Goal: Task Accomplishment & Management: Complete application form

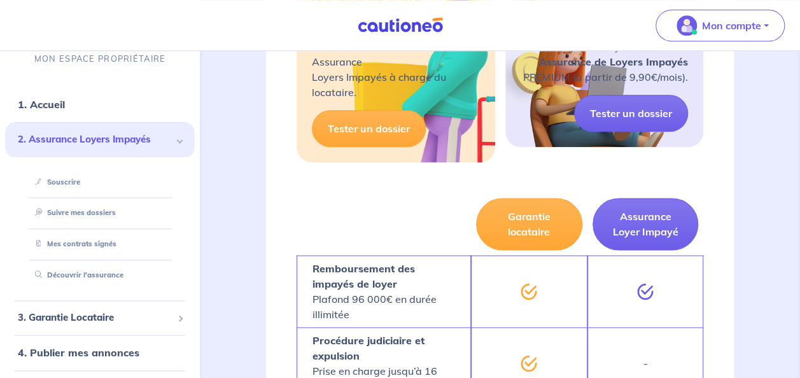
scroll to position [233, 0]
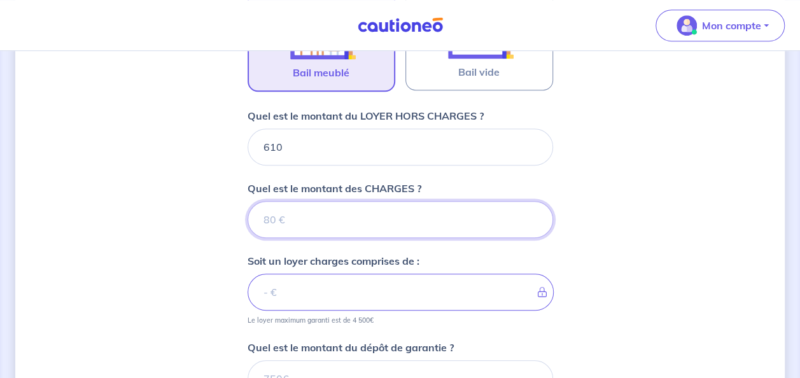
click at [345, 222] on input "Quel est le montant des CHARGES ?" at bounding box center [401, 219] width 306 height 37
type input "50"
type input "660"
type input "50"
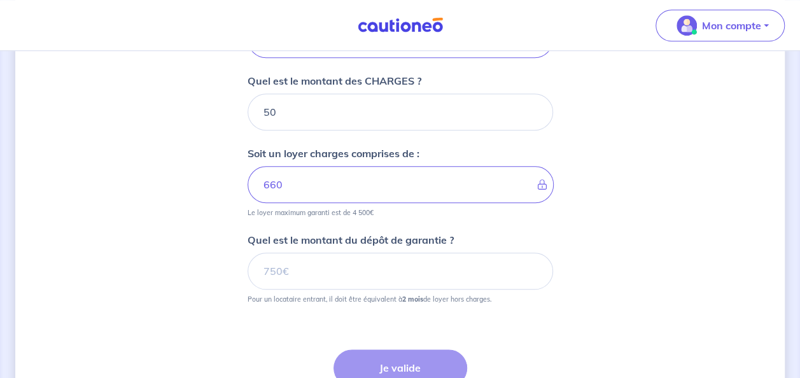
scroll to position [593, 0]
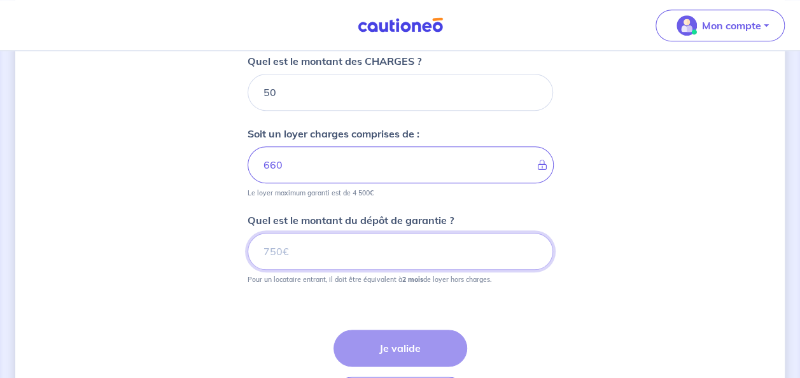
click at [368, 255] on input "Quel est le montant du dépôt de garantie ?" at bounding box center [401, 251] width 306 height 37
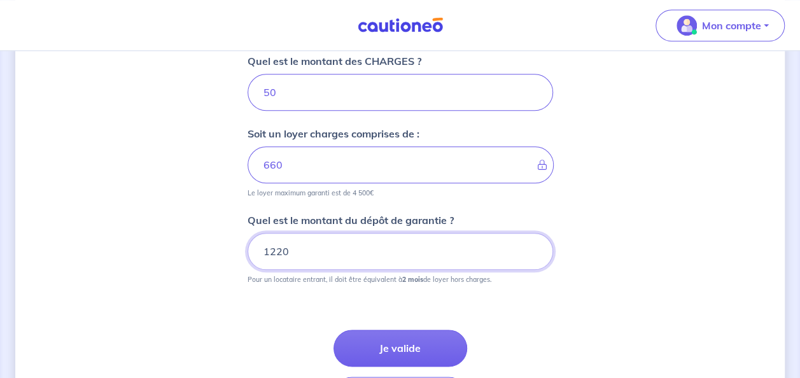
type input "1220"
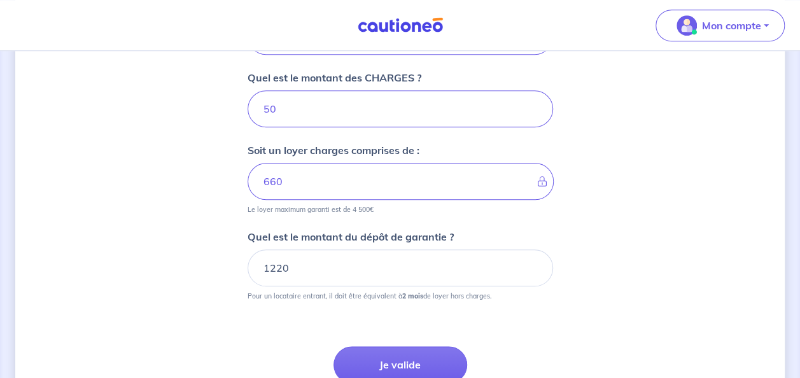
scroll to position [559, 0]
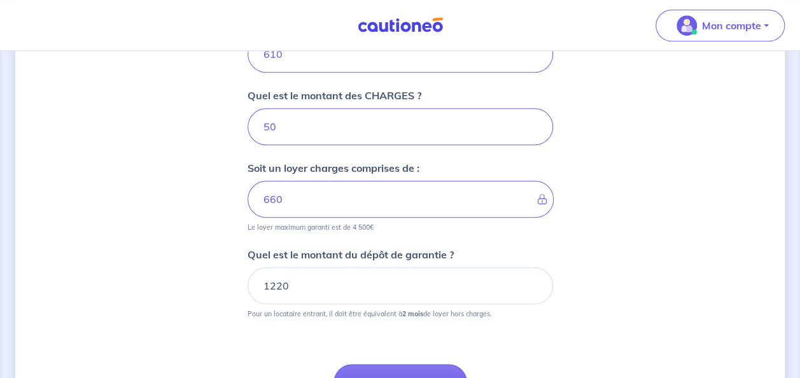
click at [199, 255] on div "Dites-nous en plus sur votre bien Où se situe votre bien en location ? [STREET_…" at bounding box center [400, 0] width 770 height 987
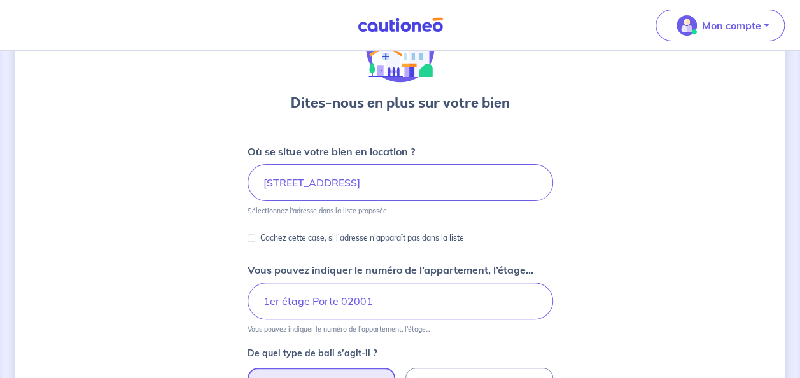
scroll to position [64, 0]
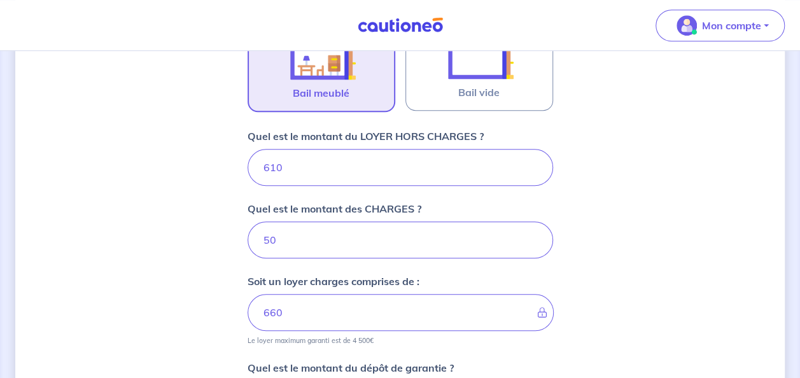
scroll to position [573, 0]
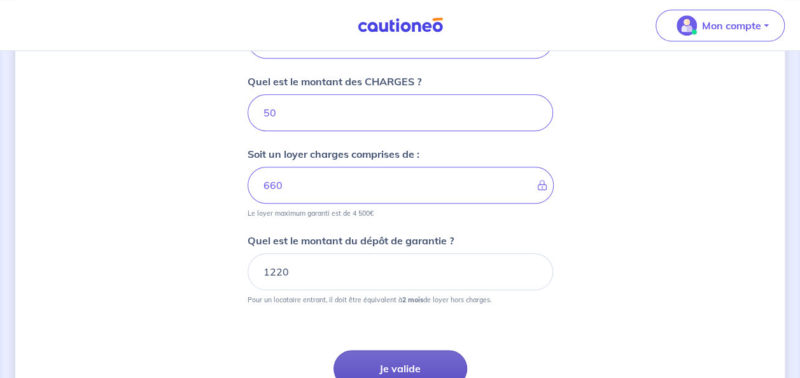
click at [426, 359] on button "Je valide" at bounding box center [401, 368] width 134 height 37
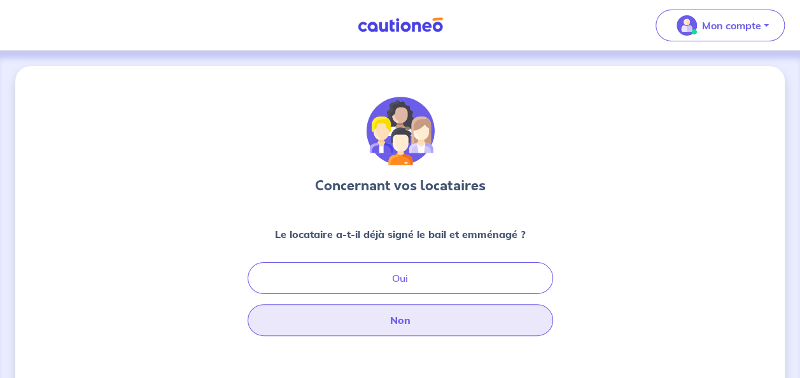
click at [421, 322] on button "Non" at bounding box center [401, 320] width 306 height 32
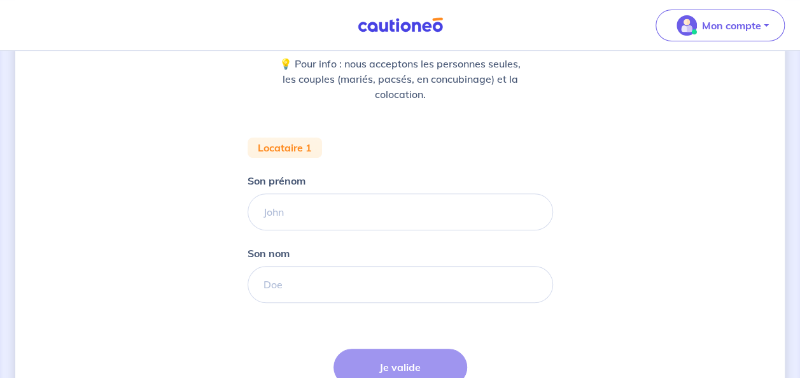
scroll to position [191, 0]
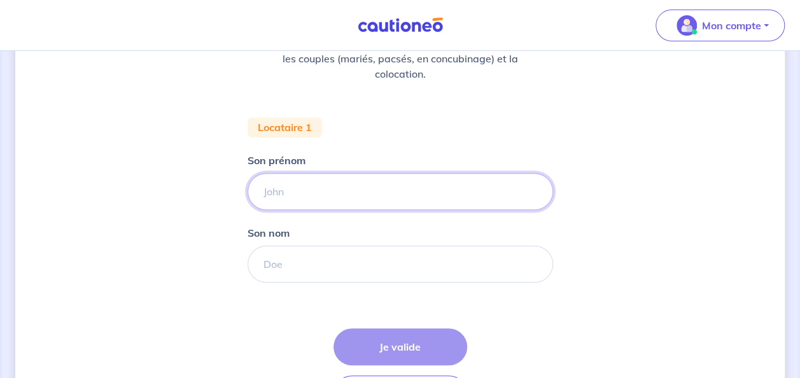
click at [366, 192] on input "Son prénom" at bounding box center [401, 191] width 306 height 37
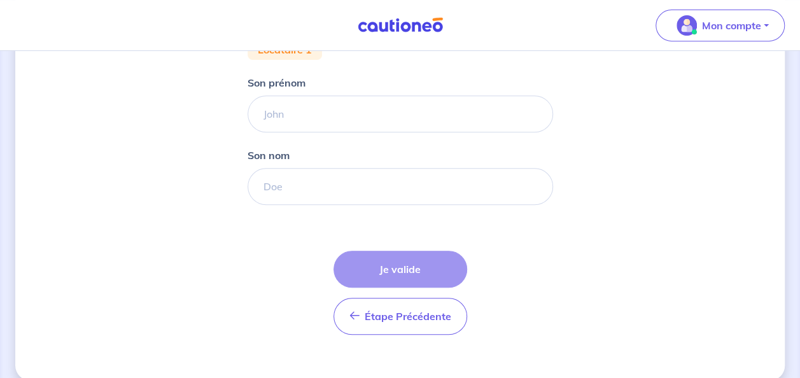
scroll to position [285, 0]
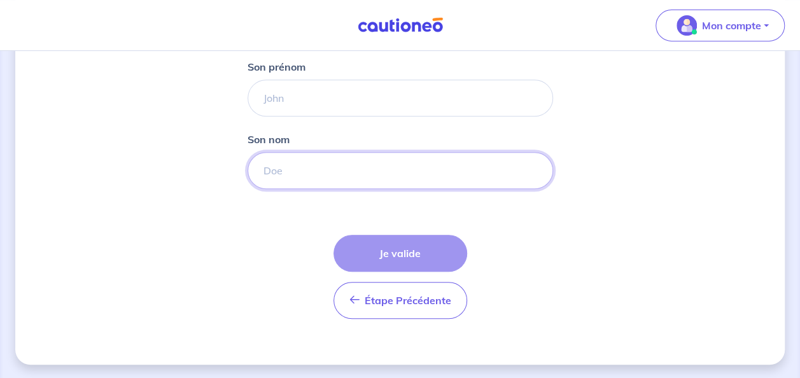
click at [332, 174] on input "Son nom" at bounding box center [401, 170] width 306 height 37
type input "d"
type input "DELAHAYE"
click at [378, 103] on input "Son prénom" at bounding box center [401, 98] width 306 height 37
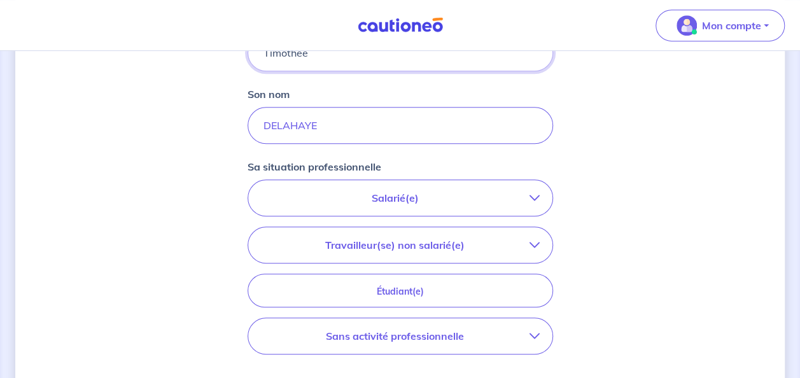
scroll to position [348, 0]
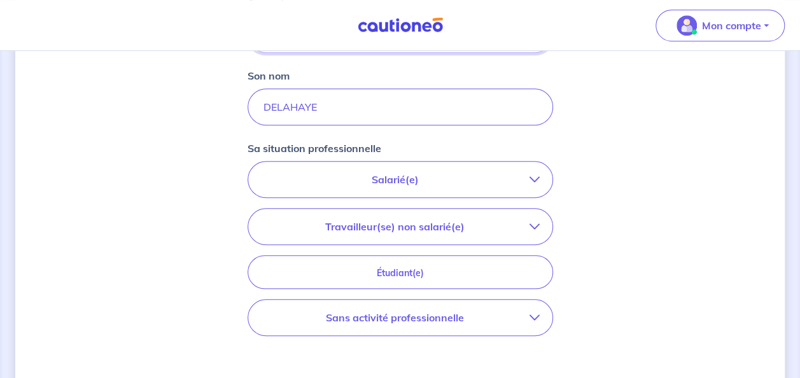
type input "Timothée"
click at [775, 118] on div "Concernant vos locataires 💡 Pour info : nous acceptons les personnes seules, le…" at bounding box center [400, 120] width 770 height 804
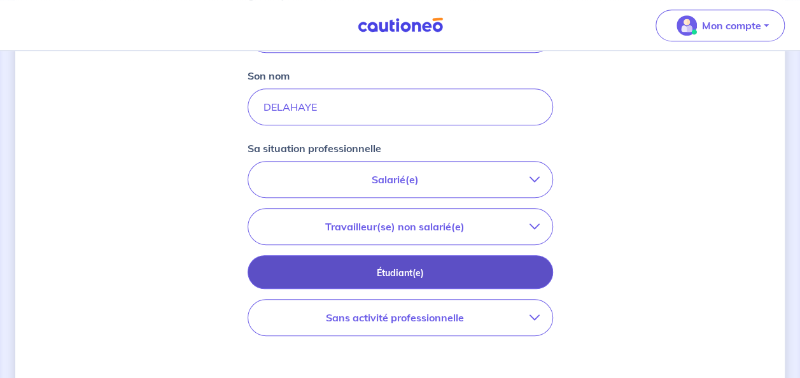
click at [461, 273] on p "Étudiant(e)" at bounding box center [401, 273] width 274 height 14
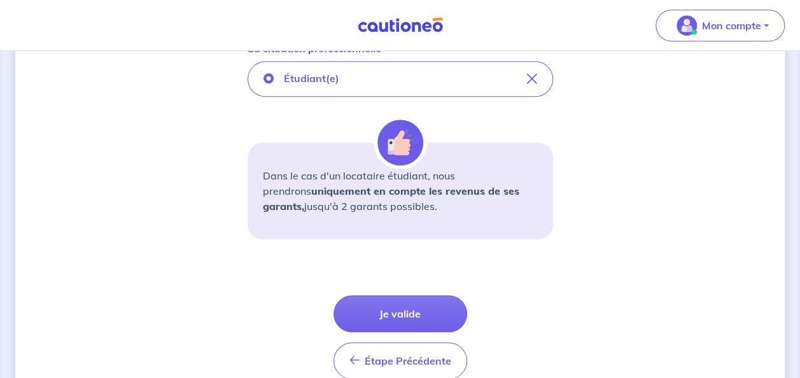
scroll to position [475, 0]
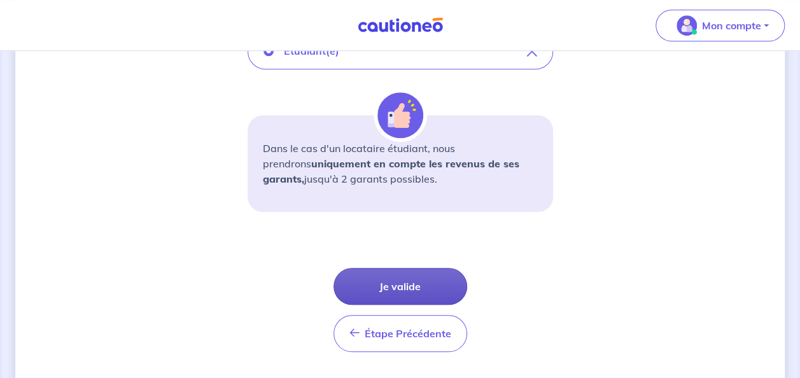
click at [432, 280] on button "Je valide" at bounding box center [401, 286] width 134 height 37
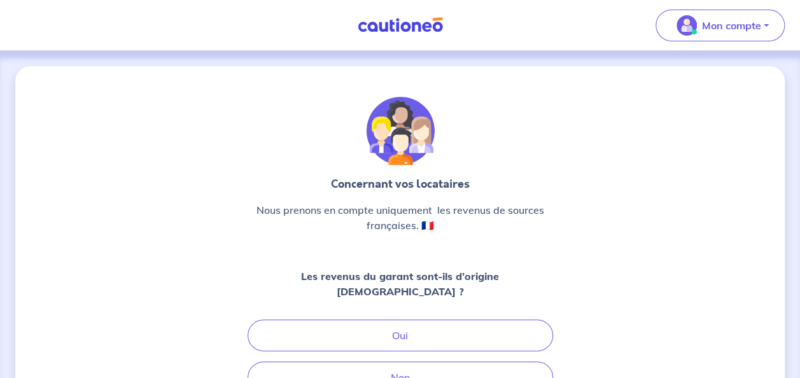
scroll to position [64, 0]
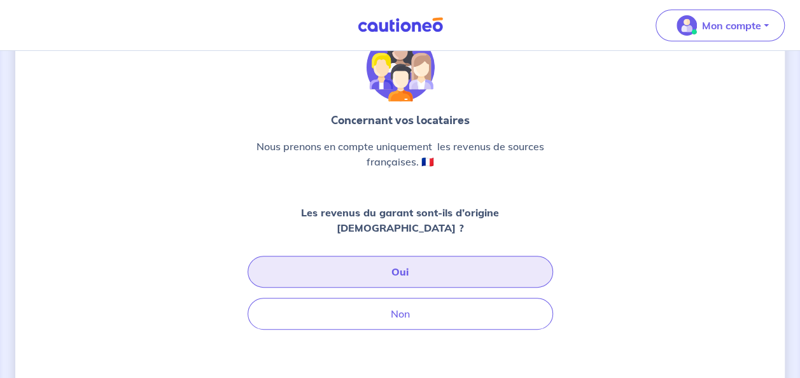
click at [424, 260] on button "Oui" at bounding box center [401, 272] width 306 height 32
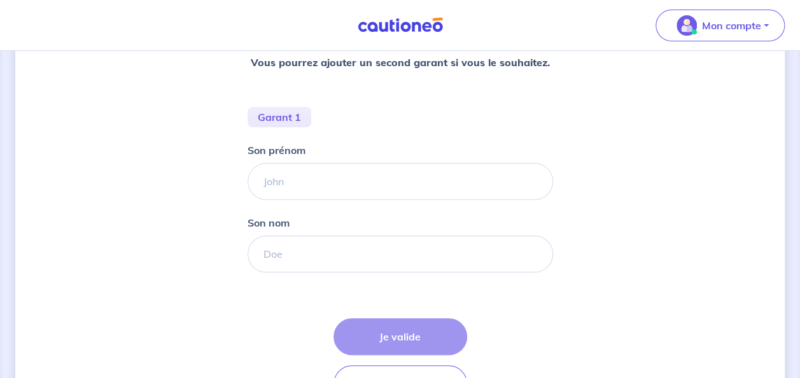
scroll to position [255, 0]
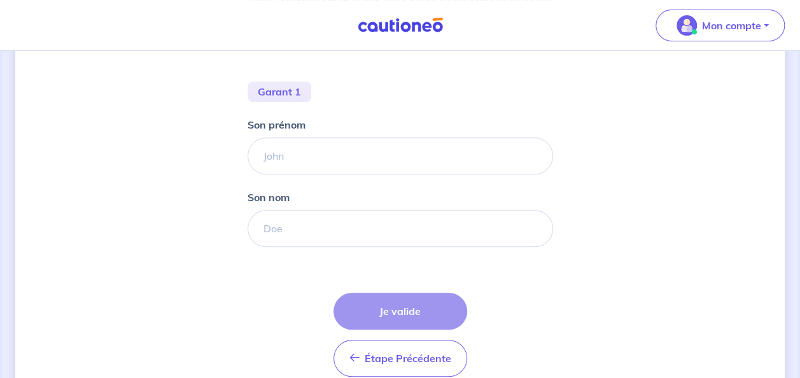
click at [446, 45] on nav "Mon compte Me déconnecter" at bounding box center [400, 25] width 800 height 51
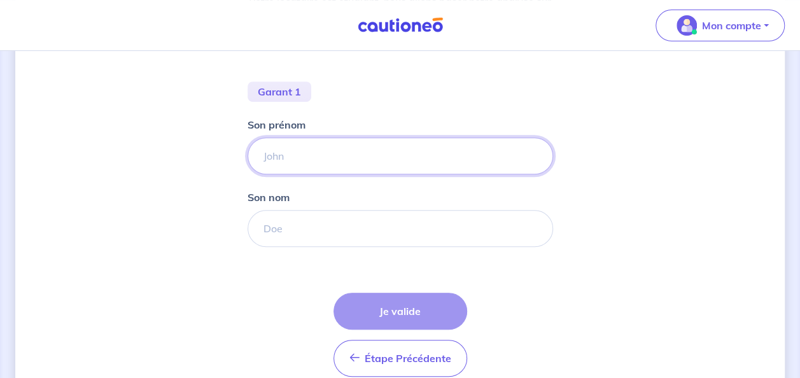
click at [339, 153] on input "Son prénom" at bounding box center [401, 155] width 306 height 37
type input "[PERSON_NAME]"
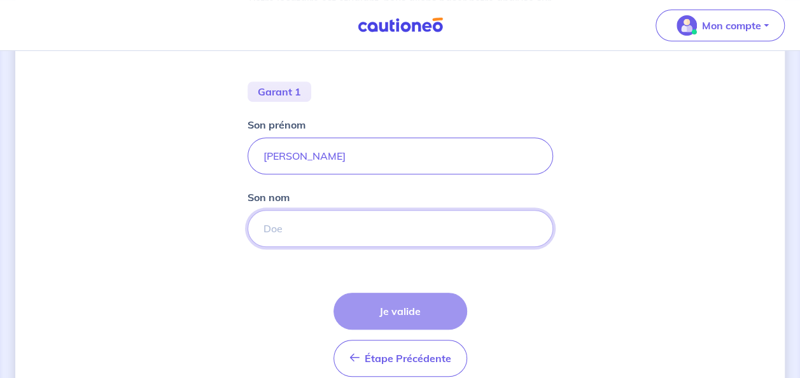
click at [304, 234] on input "Son nom" at bounding box center [401, 228] width 306 height 37
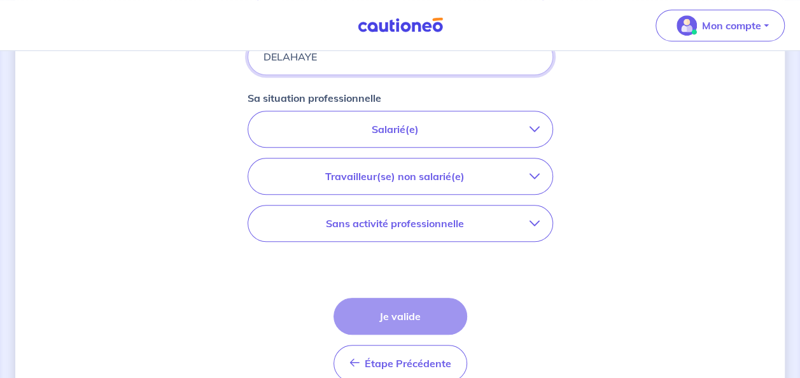
scroll to position [446, 0]
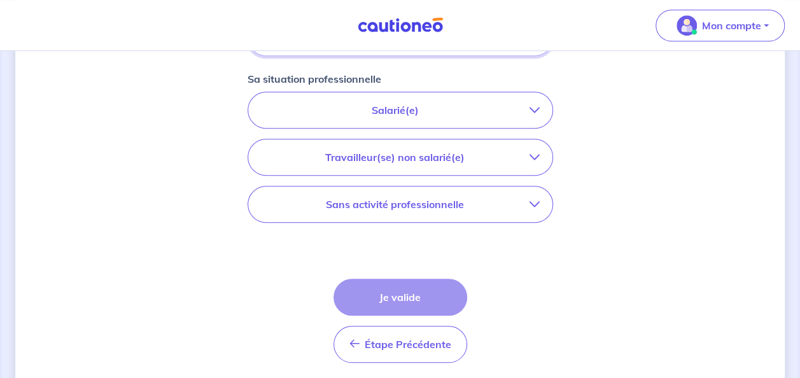
type input "DELAHAYE"
click at [703, 167] on div "Concernant les garants de : [PERSON_NAME] Votre locataire est étudiant, nous al…" at bounding box center [400, 15] width 770 height 788
click at [448, 111] on p "Salarié(e)" at bounding box center [395, 109] width 269 height 15
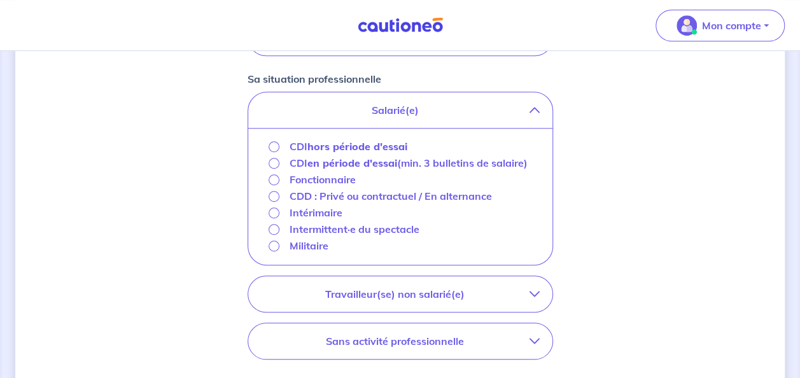
click at [727, 167] on div "Concernant les garants de : [PERSON_NAME] Votre locataire est étudiant, nous al…" at bounding box center [400, 83] width 770 height 925
click at [371, 144] on strong "hors période d'essai" at bounding box center [357, 146] width 100 height 13
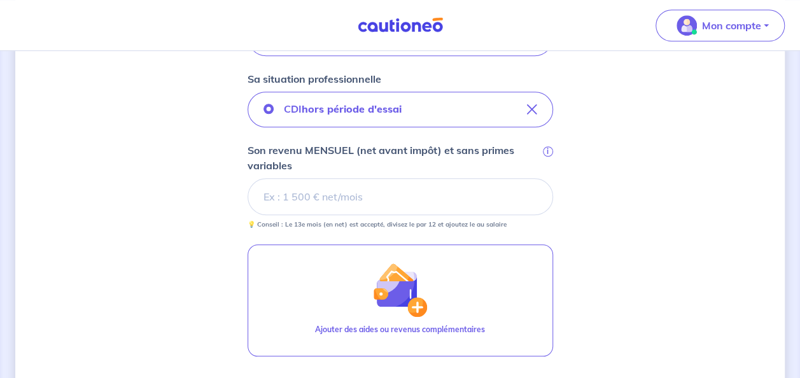
click at [713, 238] on div "Concernant les garants de : [PERSON_NAME] Votre locataire est étudiant, nous al…" at bounding box center [400, 84] width 770 height 927
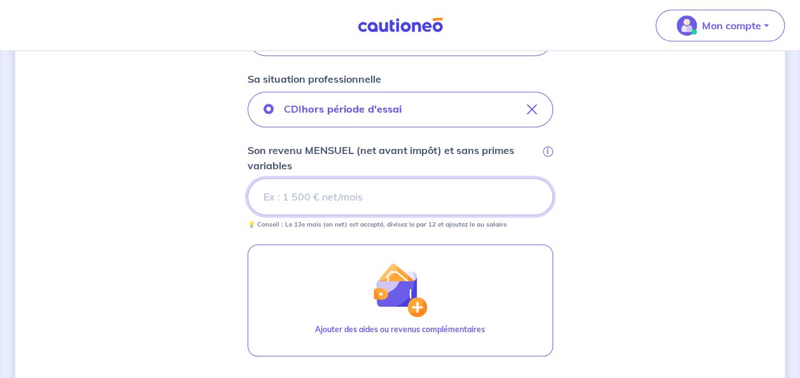
click at [331, 197] on input "Son revenu MENSUEL (net avant impôt) et sans primes variables i" at bounding box center [401, 196] width 306 height 37
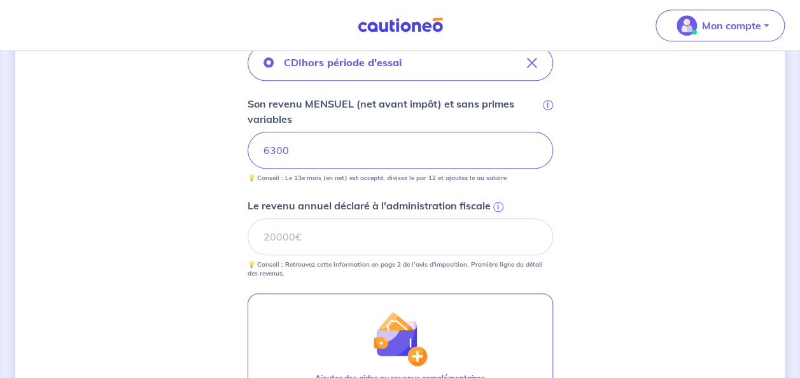
scroll to position [509, 0]
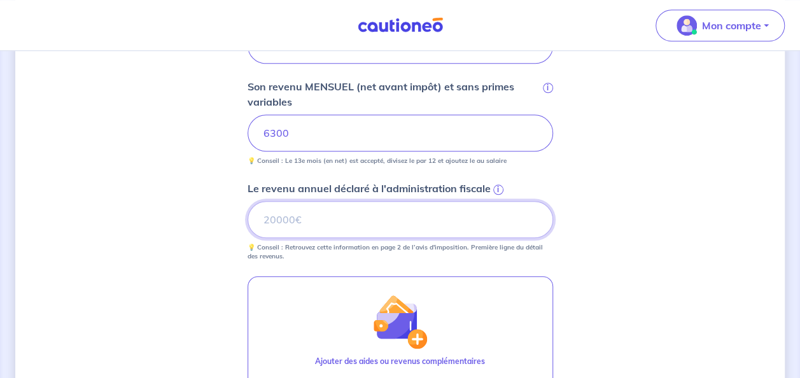
click at [374, 218] on input "Le revenu annuel déclaré à l'administration fiscale i" at bounding box center [401, 219] width 306 height 37
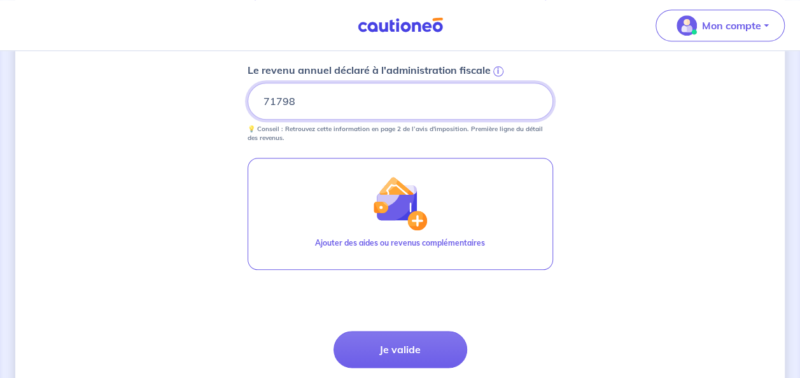
scroll to position [637, 0]
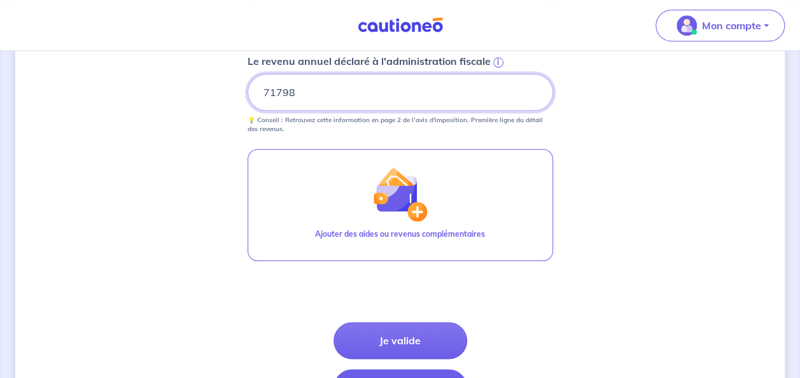
type input "71798"
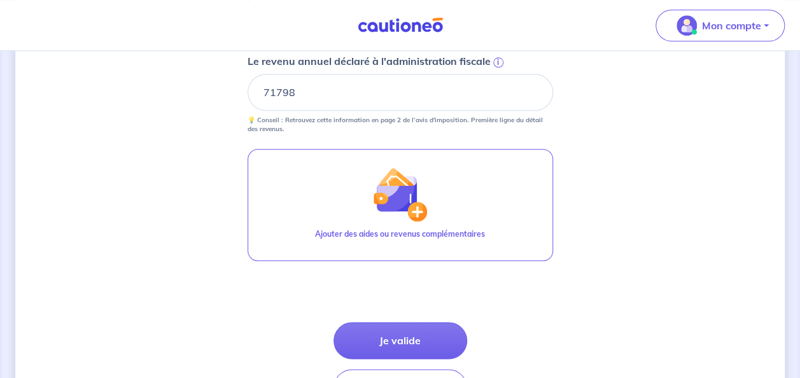
click at [469, 118] on p "💡 Conseil : Retrouvez cette information en page 2 de l’avis d'imposition. Premi…" at bounding box center [401, 125] width 306 height 18
drag, startPoint x: 470, startPoint y: 116, endPoint x: 549, endPoint y: 125, distance: 80.0
click at [549, 125] on p "💡 Conseil : Retrouvez cette information en page 2 de l’avis d'imposition. Premi…" at bounding box center [401, 125] width 306 height 18
drag, startPoint x: 549, startPoint y: 125, endPoint x: 566, endPoint y: 132, distance: 18.6
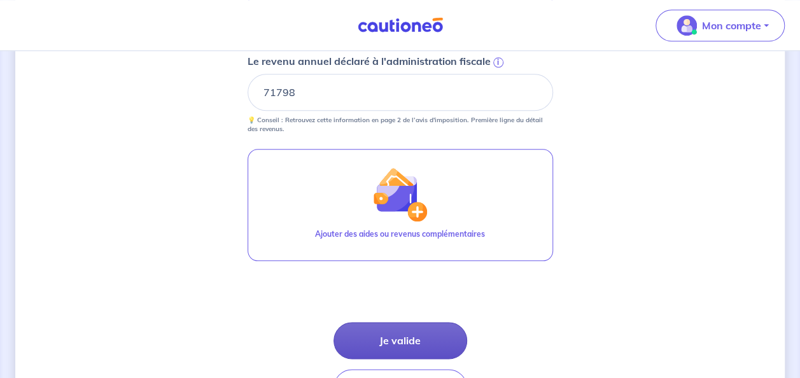
click at [406, 342] on button "Je valide" at bounding box center [401, 340] width 134 height 37
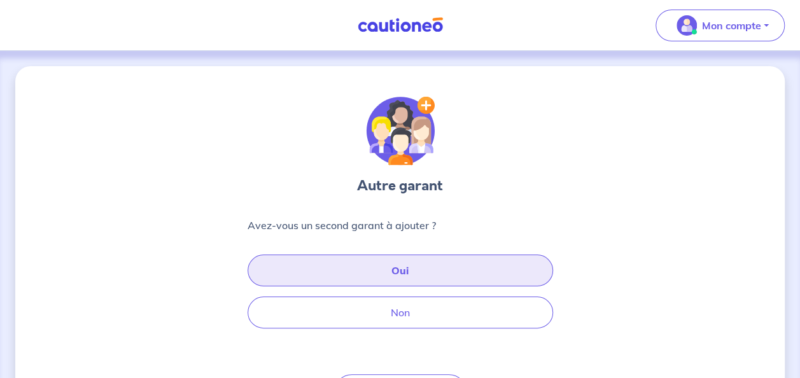
click at [434, 272] on button "Oui" at bounding box center [401, 271] width 306 height 32
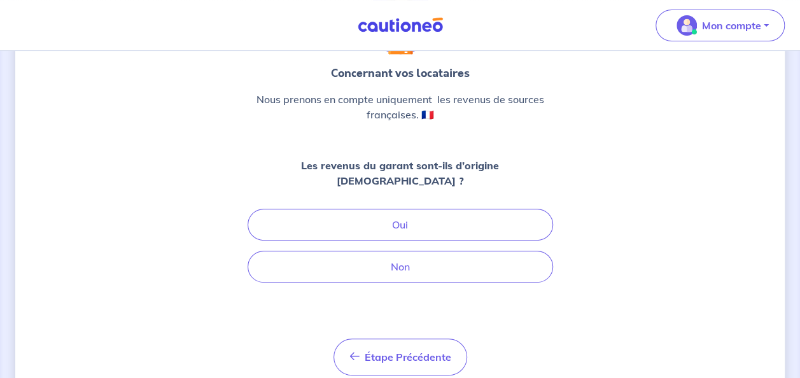
scroll to position [127, 0]
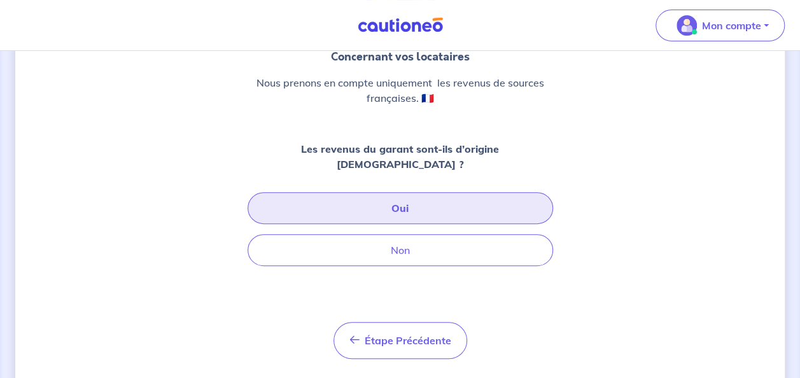
click at [420, 200] on button "Oui" at bounding box center [401, 208] width 306 height 32
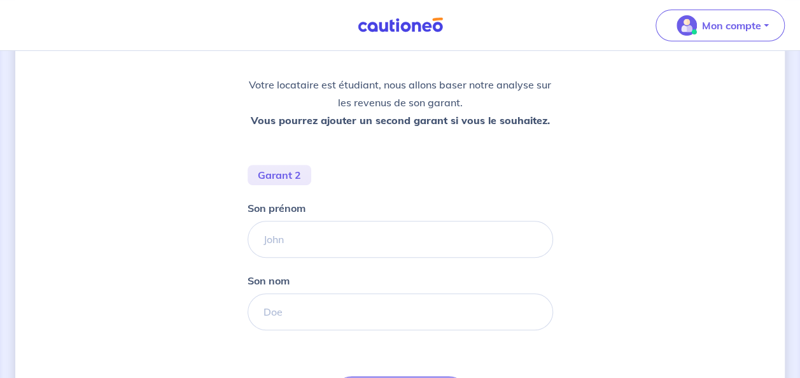
scroll to position [255, 0]
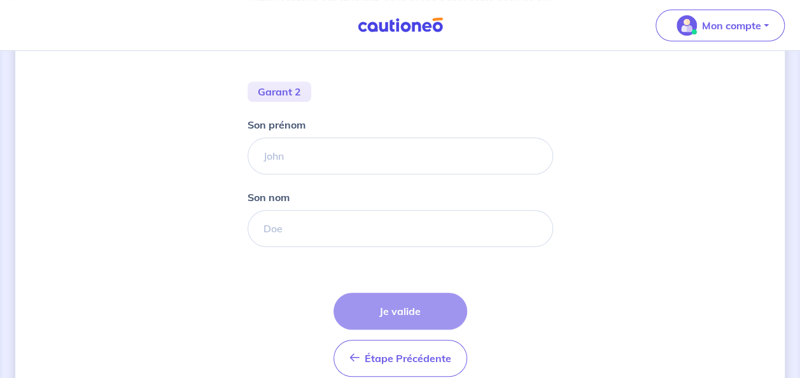
click at [771, 199] on div "Concernant les garants de : [PERSON_NAME] Votre locataire est étudiant, nous al…" at bounding box center [400, 117] width 770 height 611
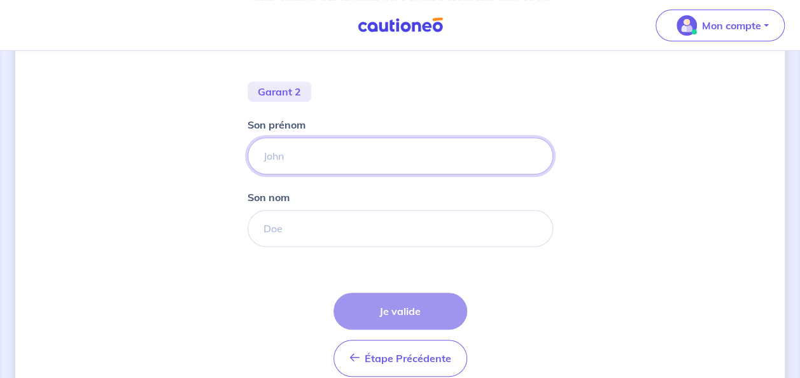
click at [342, 158] on input "Son prénom" at bounding box center [401, 155] width 306 height 37
type input "[PERSON_NAME]"
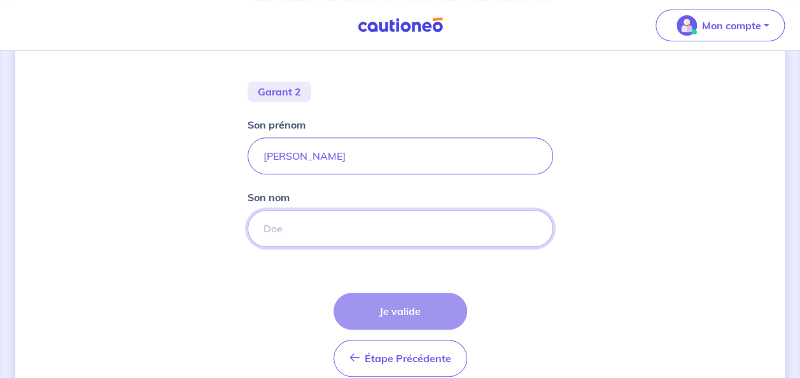
click at [297, 235] on input "Son nom" at bounding box center [401, 228] width 306 height 37
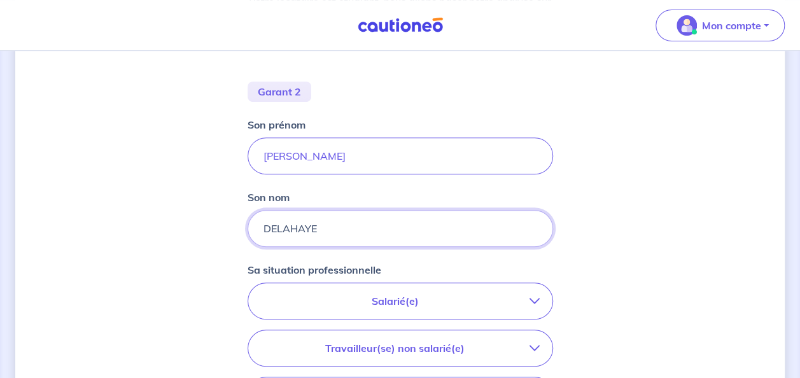
type input "DELAHAYE"
click at [202, 238] on div "Concernant les garants de : [PERSON_NAME] Votre locataire est étudiant, nous al…" at bounding box center [400, 206] width 770 height 788
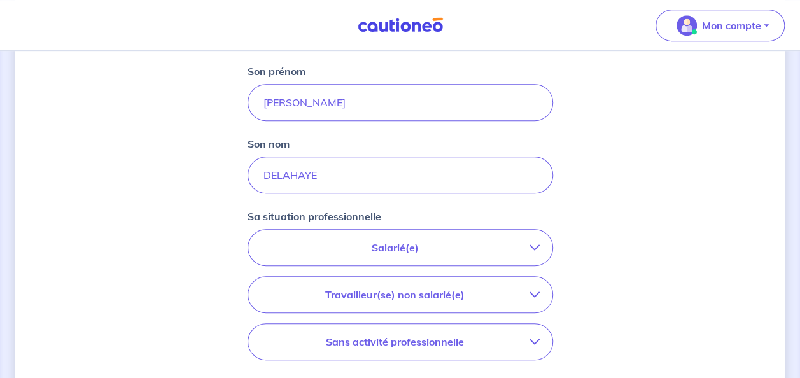
scroll to position [382, 0]
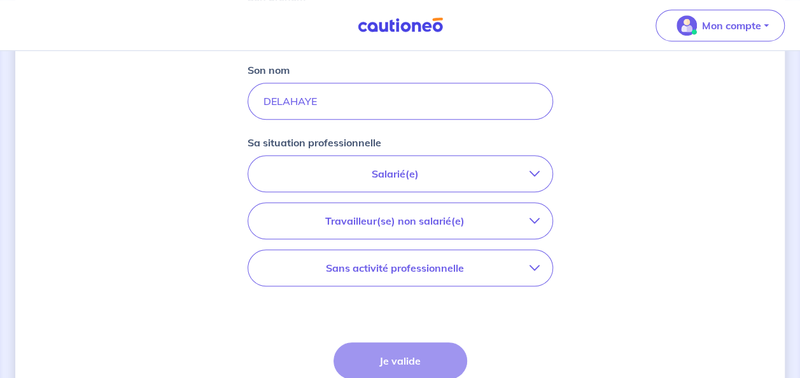
click at [454, 177] on p "Salarié(e)" at bounding box center [395, 173] width 269 height 15
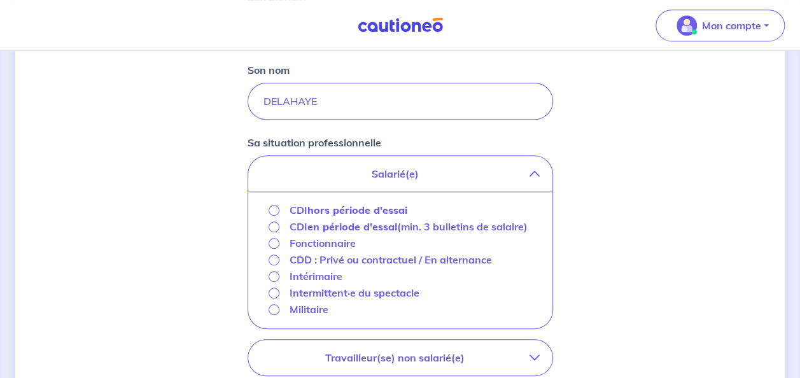
click at [388, 206] on strong "hors période d'essai" at bounding box center [357, 210] width 100 height 13
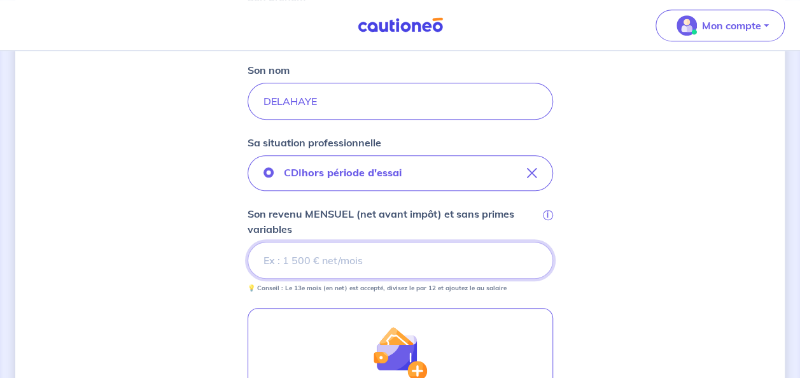
click at [452, 260] on input "Son revenu MENSUEL (net avant impôt) et sans primes variables i" at bounding box center [401, 260] width 306 height 37
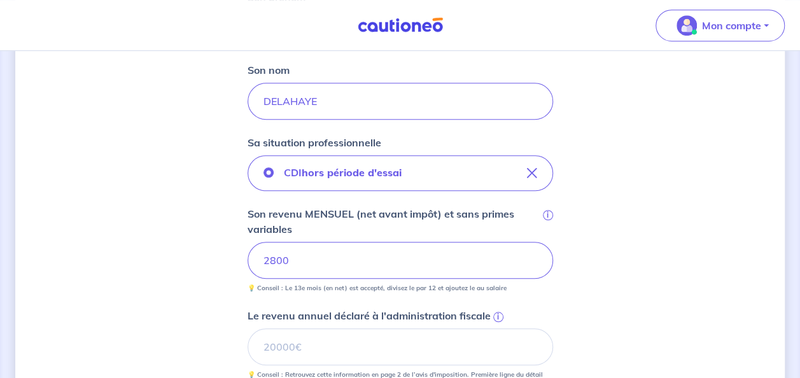
click at [575, 256] on div "Concernant les garants de : [PERSON_NAME] Votre locataire est étudiant, nous al…" at bounding box center [400, 195] width 770 height 1022
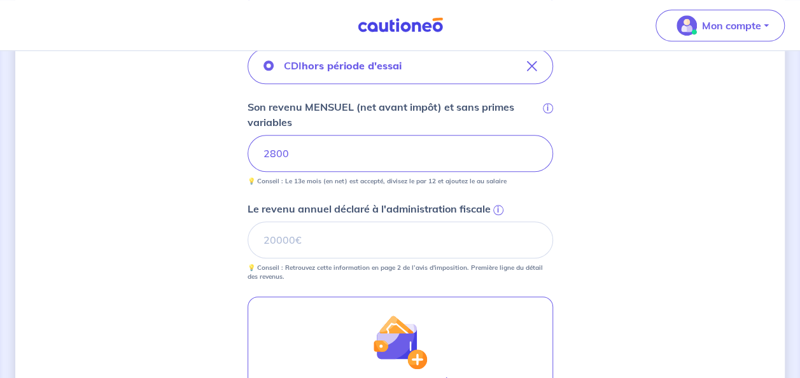
scroll to position [509, 0]
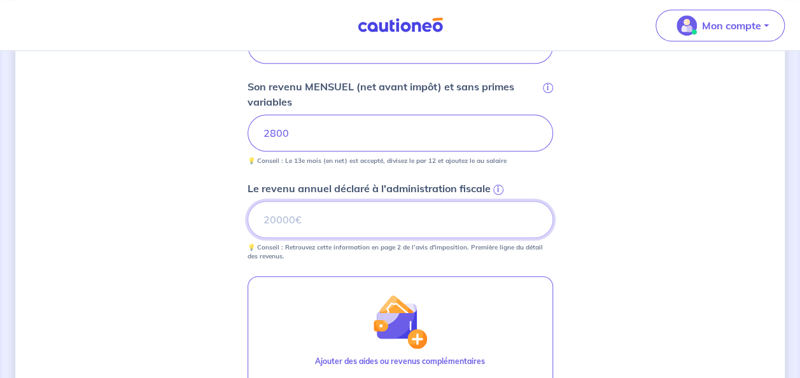
click at [286, 216] on input "Le revenu annuel déclaré à l'administration fiscale i" at bounding box center [401, 219] width 306 height 37
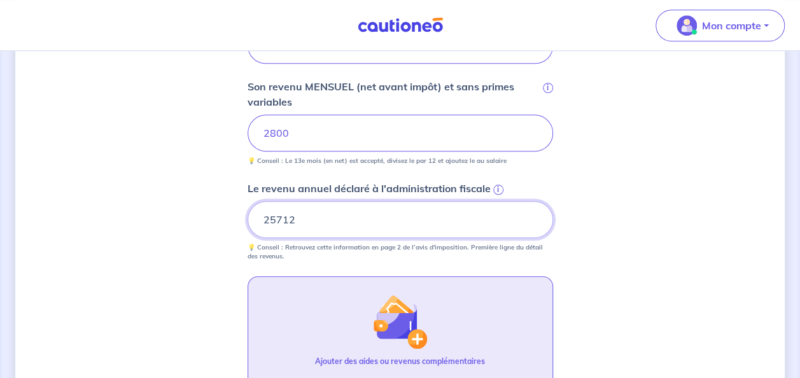
type input "25712"
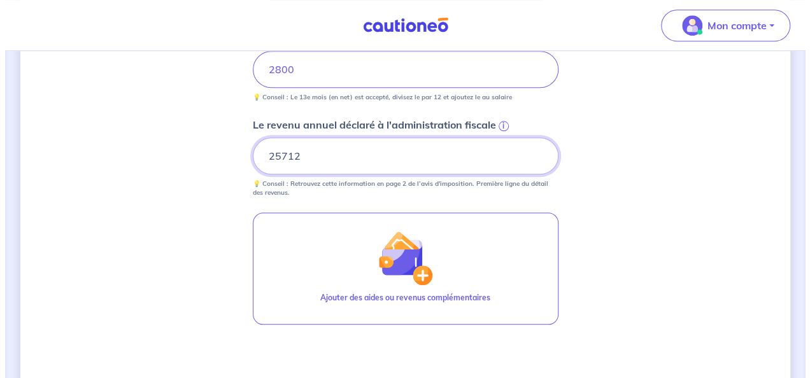
scroll to position [637, 0]
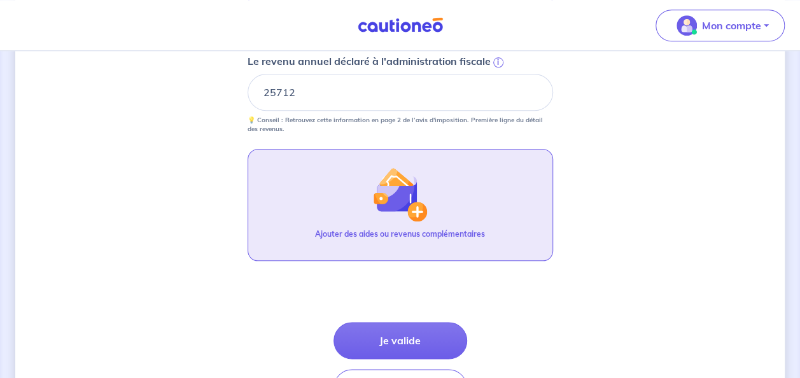
click at [391, 194] on img "button" at bounding box center [399, 194] width 55 height 55
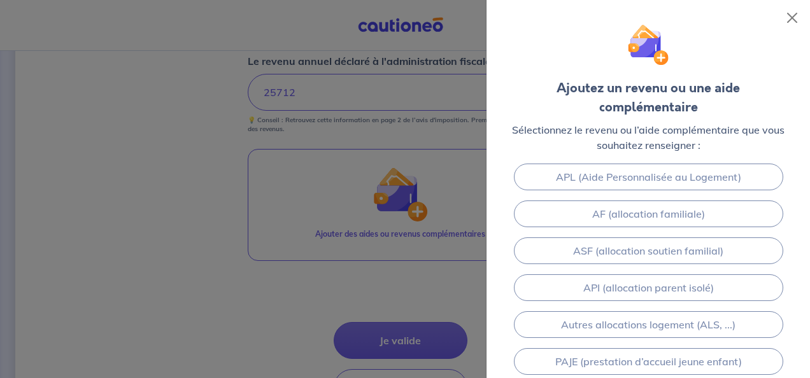
scroll to position [191, 0]
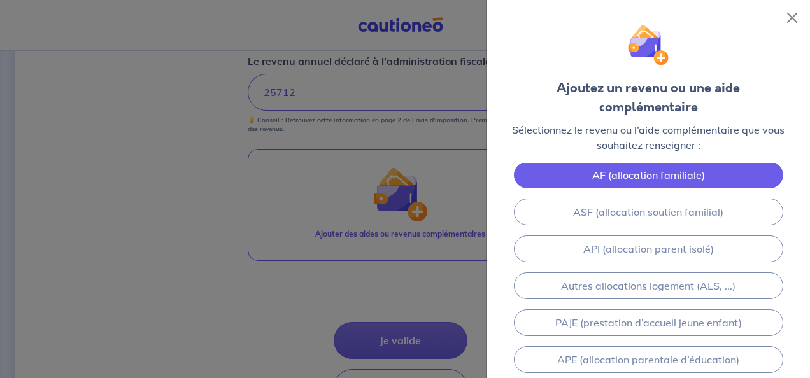
click at [648, 175] on link "AF (allocation familiale)" at bounding box center [648, 175] width 269 height 27
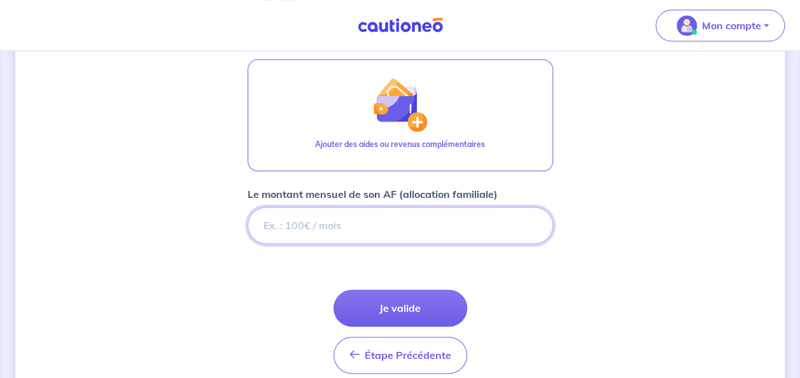
scroll to position [652, 0]
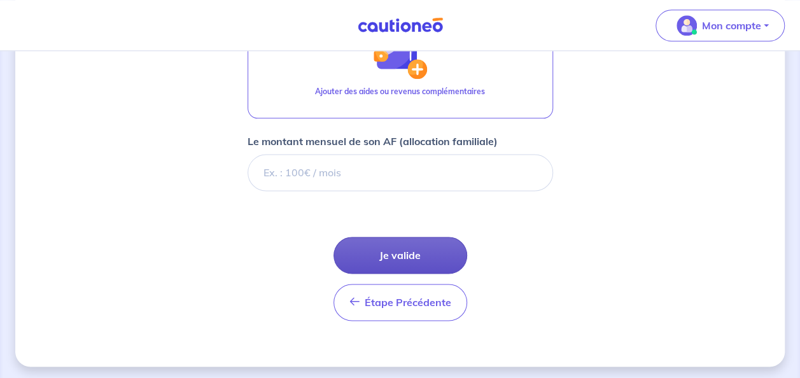
click at [415, 256] on button "Je valide" at bounding box center [401, 255] width 134 height 37
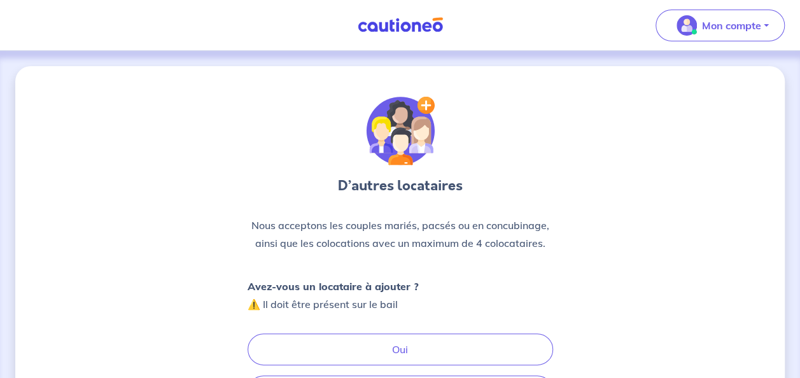
scroll to position [64, 0]
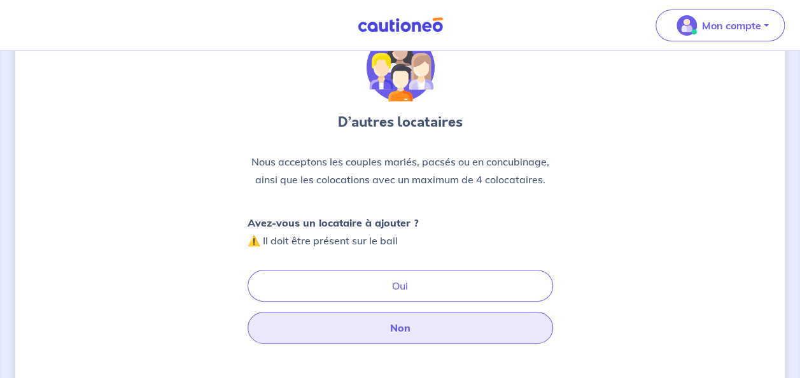
click at [425, 325] on button "Non" at bounding box center [401, 328] width 306 height 32
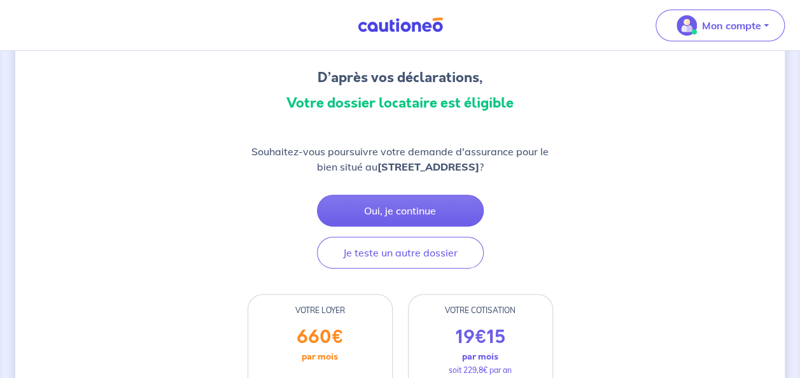
scroll to position [127, 0]
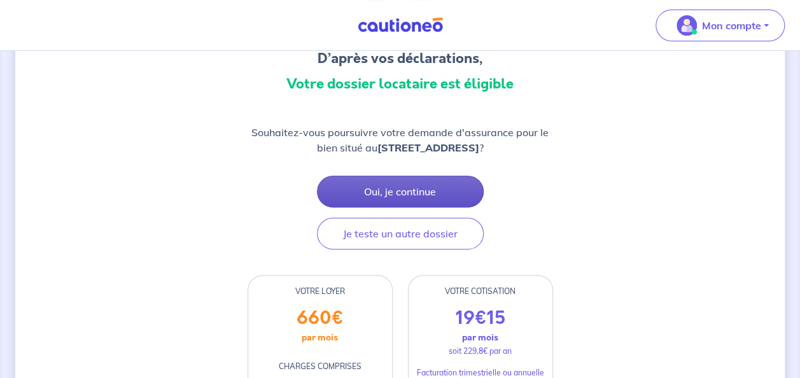
click at [444, 191] on button "Oui, je continue" at bounding box center [400, 192] width 167 height 32
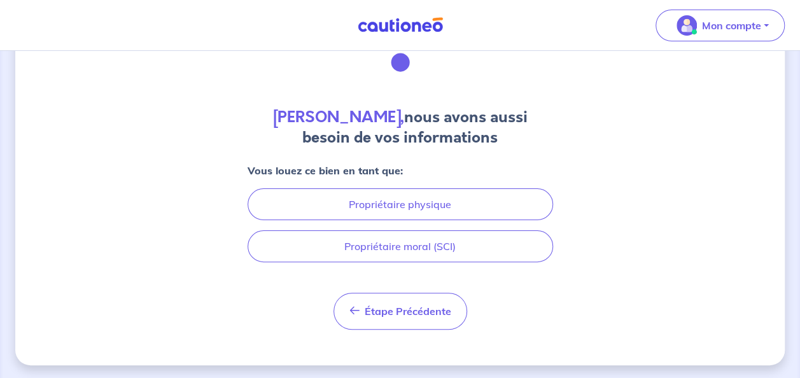
scroll to position [70, 0]
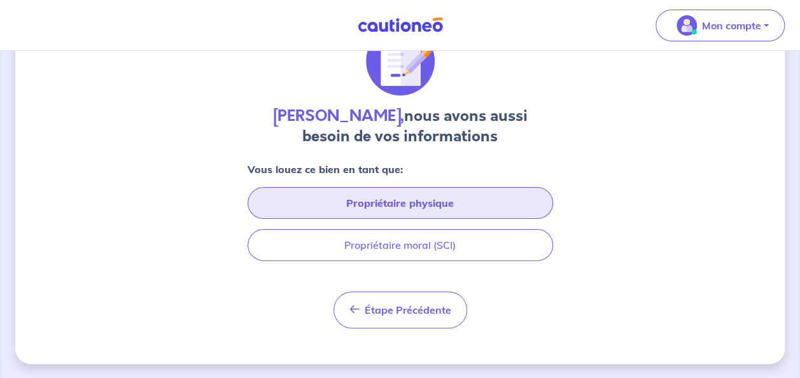
click at [425, 204] on button "Propriétaire physique" at bounding box center [401, 203] width 306 height 32
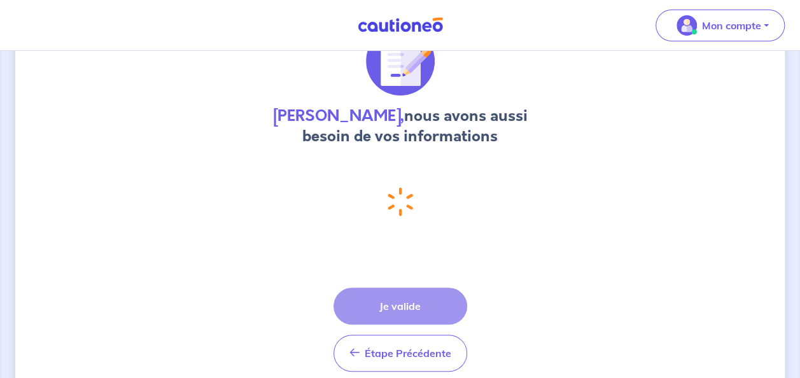
select select "FR"
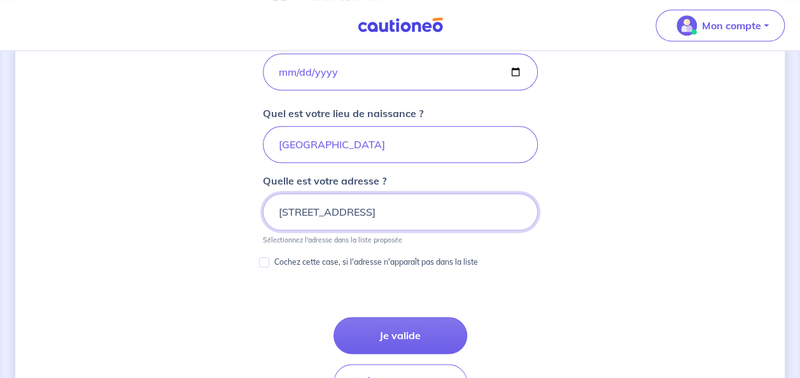
scroll to position [627, 0]
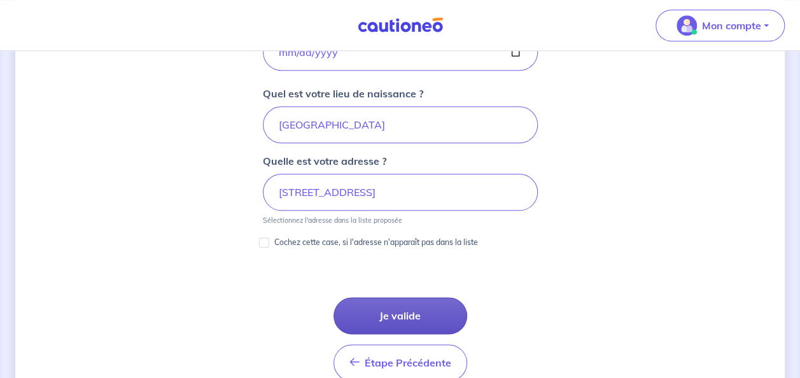
click at [442, 305] on button "Je valide" at bounding box center [401, 315] width 134 height 37
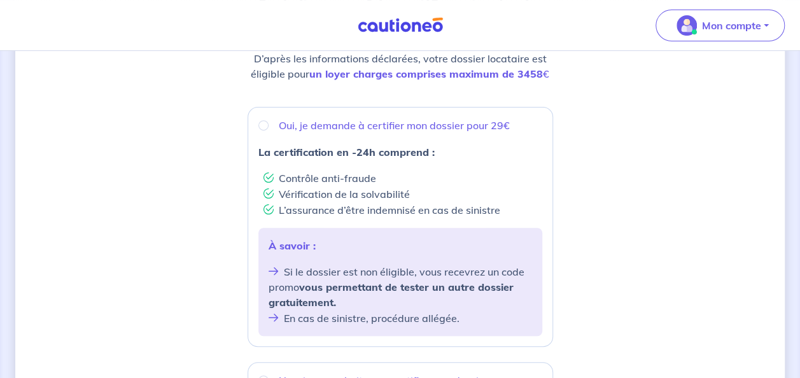
scroll to position [255, 0]
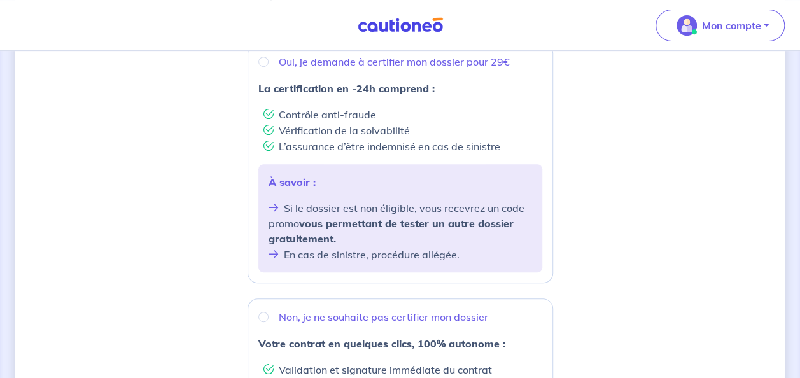
click at [434, 62] on p "Oui, je demande à certifier mon dossier pour 29€" at bounding box center [394, 61] width 231 height 15
click at [269, 62] on input "Oui, je demande à certifier mon dossier pour 29€" at bounding box center [263, 62] width 10 height 10
radio input "true"
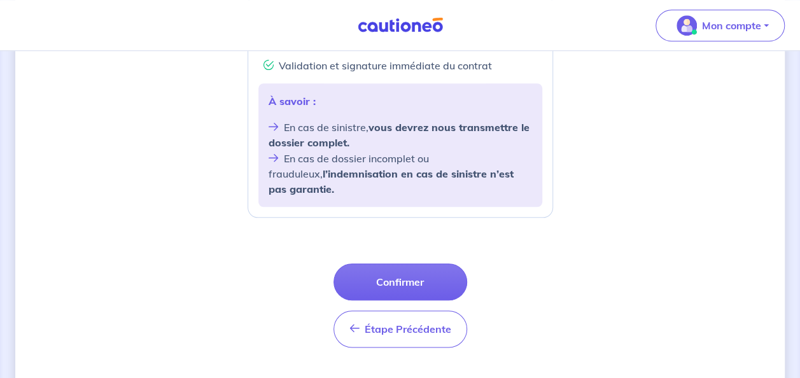
scroll to position [570, 0]
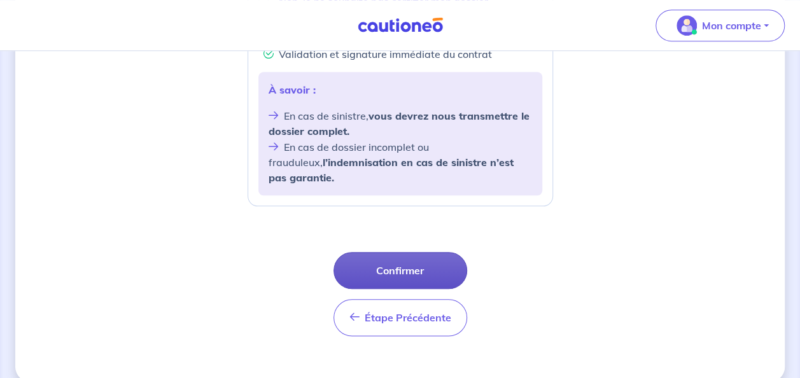
click at [456, 252] on button "Confirmer" at bounding box center [401, 270] width 134 height 37
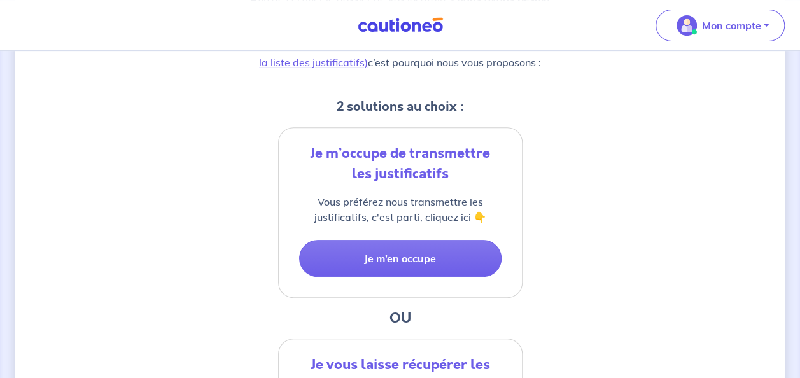
scroll to position [227, 0]
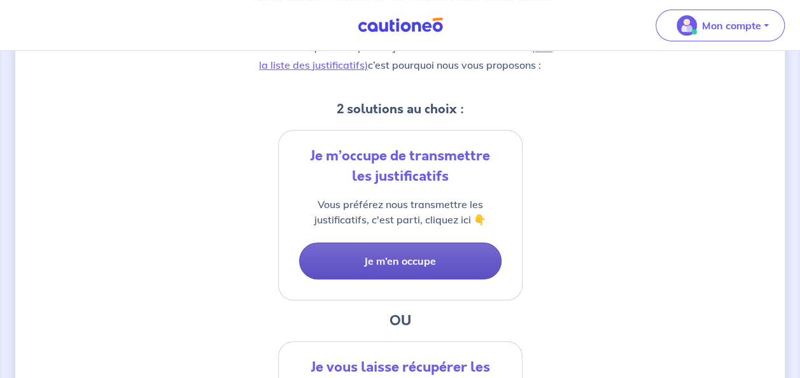
click at [480, 248] on button "Je m’en occupe" at bounding box center [400, 261] width 202 height 37
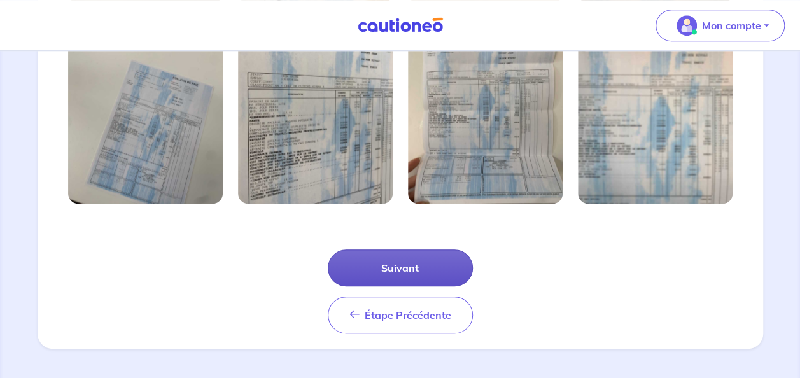
click at [446, 257] on button "Suivant" at bounding box center [400, 268] width 145 height 37
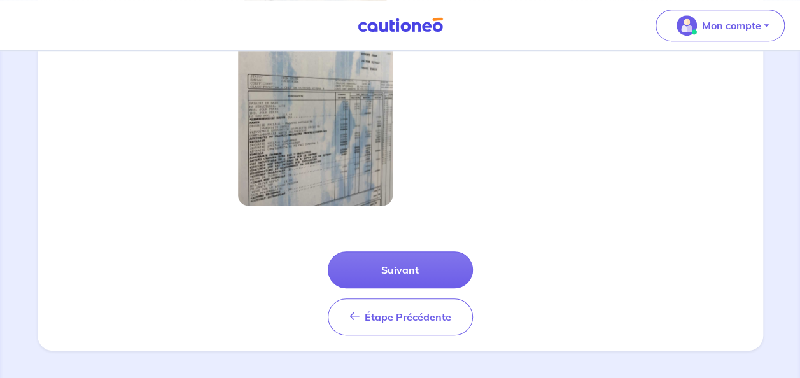
scroll to position [433, 0]
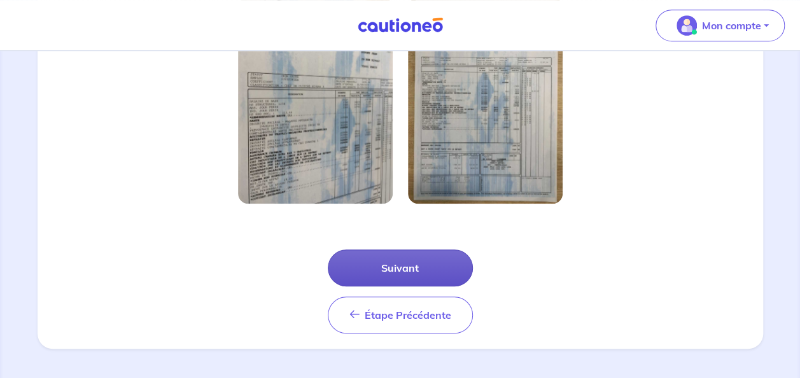
click at [447, 260] on button "Suivant" at bounding box center [400, 268] width 145 height 37
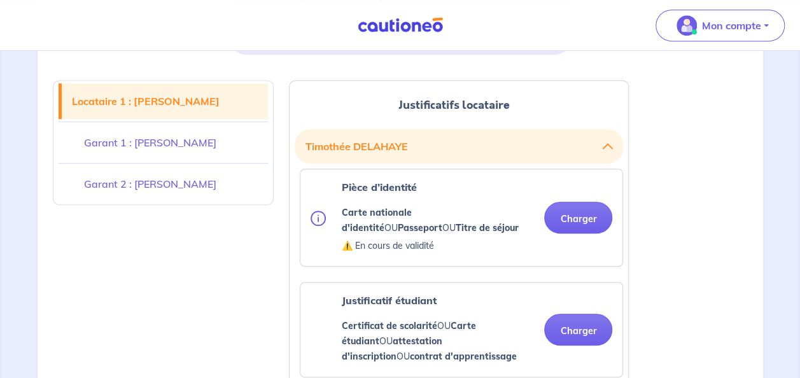
scroll to position [318, 0]
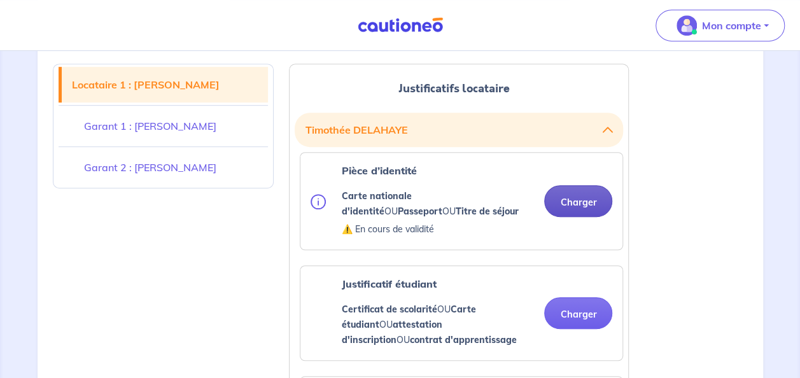
click at [559, 203] on button "Charger" at bounding box center [578, 201] width 68 height 32
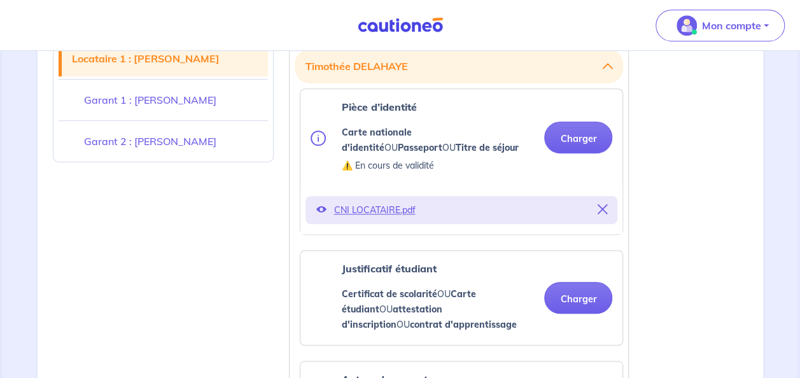
scroll to position [446, 0]
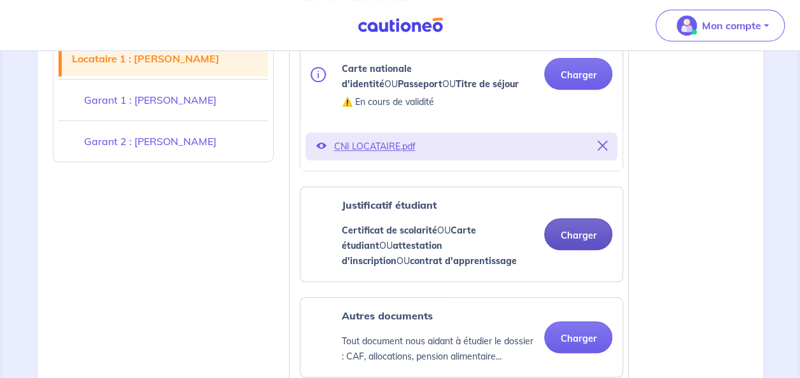
click at [578, 237] on button "Charger" at bounding box center [578, 234] width 68 height 32
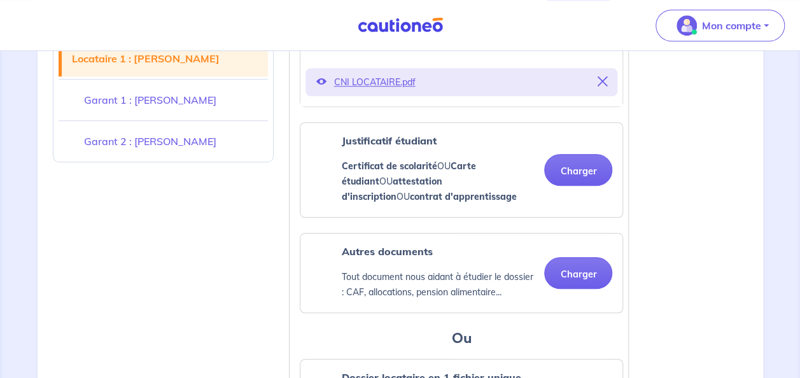
scroll to position [573, 0]
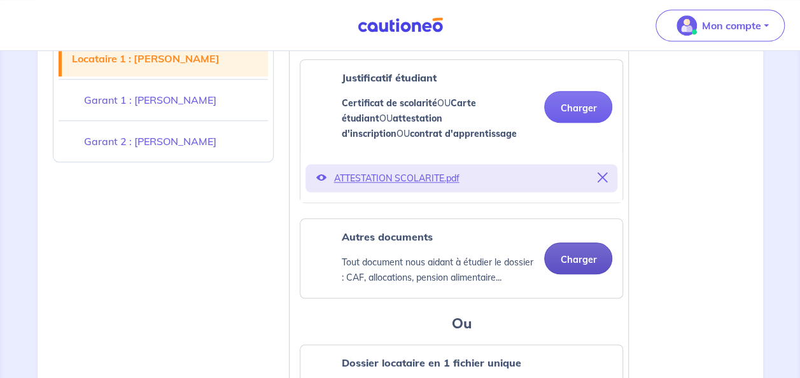
click at [569, 256] on button "Charger" at bounding box center [578, 259] width 68 height 32
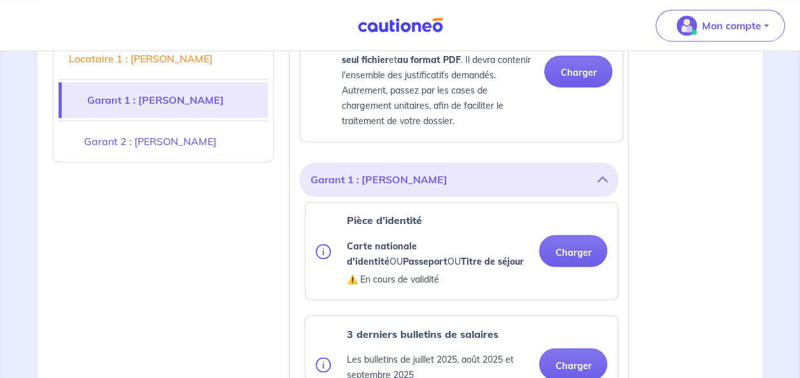
scroll to position [1018, 0]
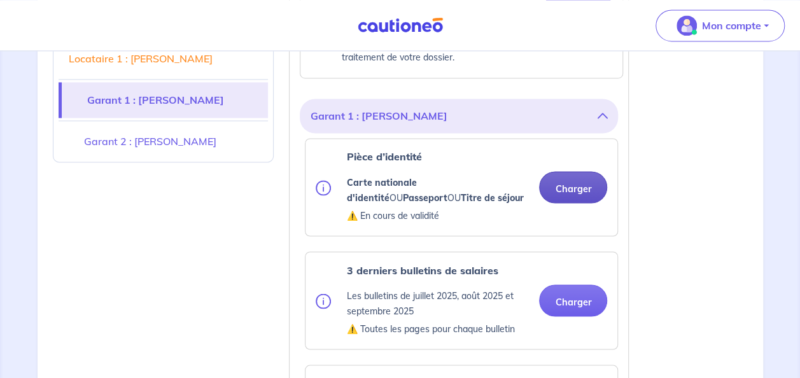
click at [577, 183] on button "Charger" at bounding box center [573, 187] width 68 height 32
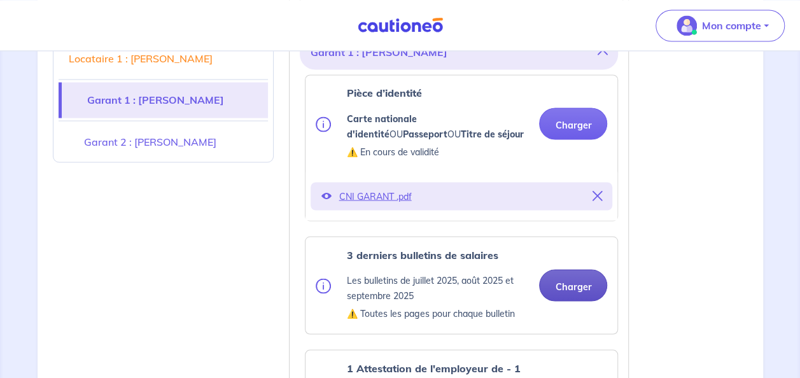
click at [570, 279] on button "Charger" at bounding box center [573, 285] width 68 height 32
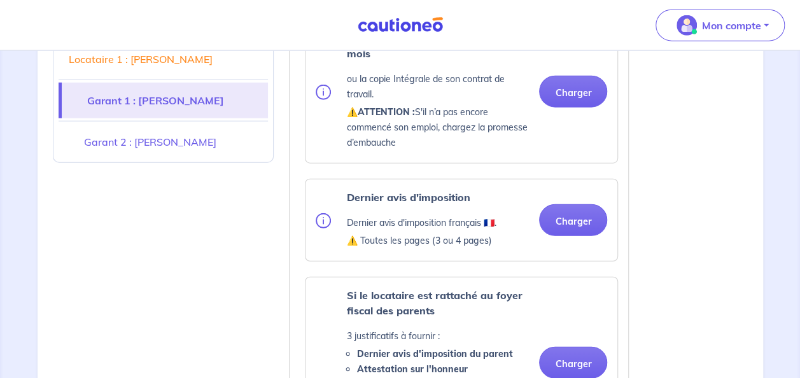
scroll to position [1528, 0]
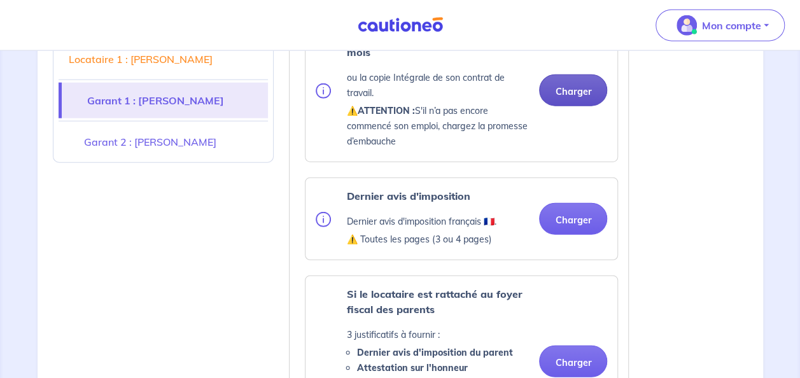
click at [572, 86] on button "Charger" at bounding box center [573, 90] width 68 height 32
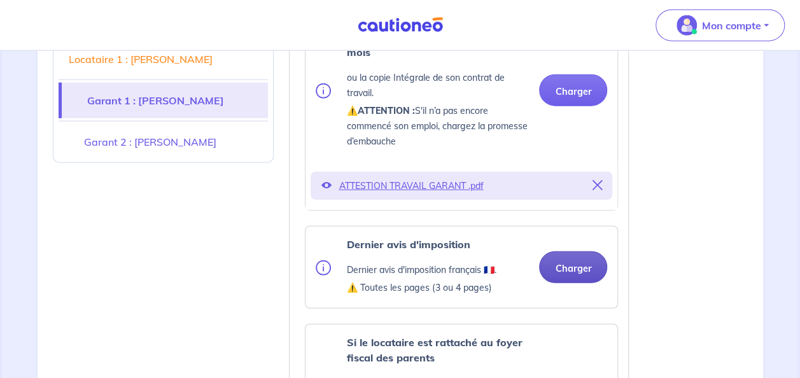
click at [580, 264] on button "Charger" at bounding box center [573, 267] width 68 height 32
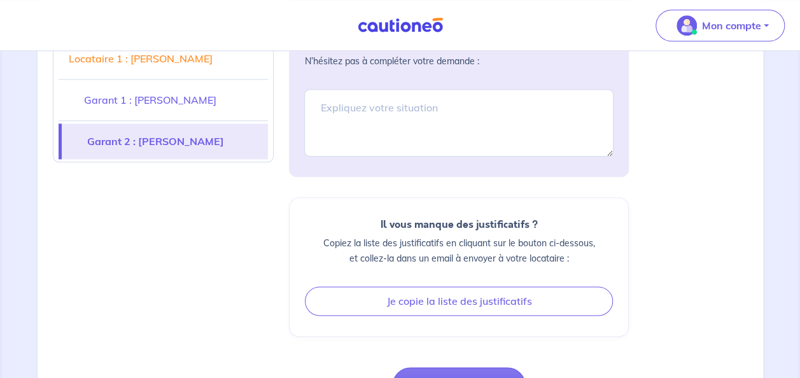
scroll to position [3165, 0]
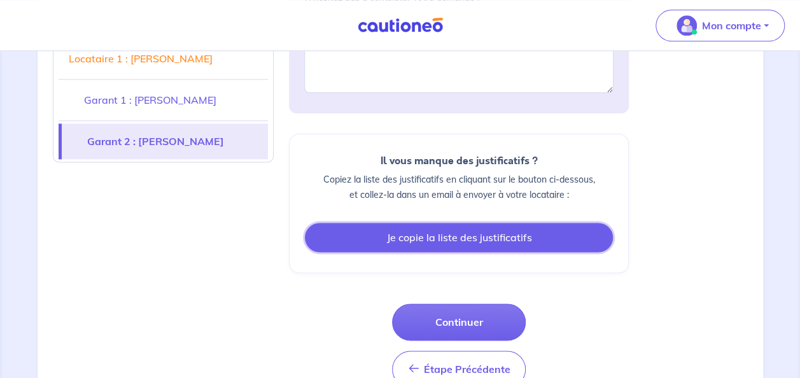
click at [479, 223] on button "Je copie la liste des justificatifs" at bounding box center [459, 237] width 308 height 29
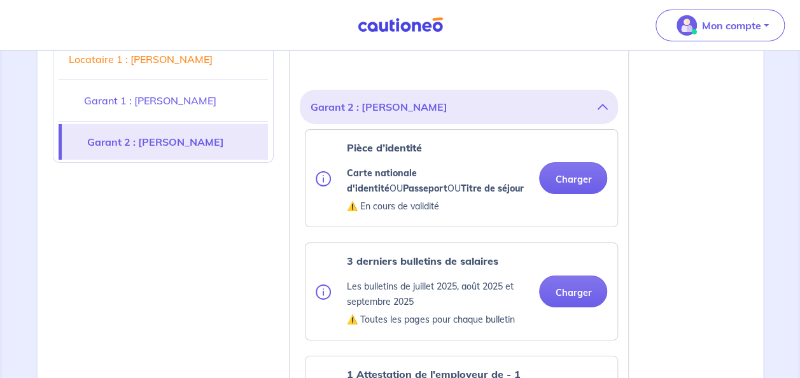
scroll to position [2146, 0]
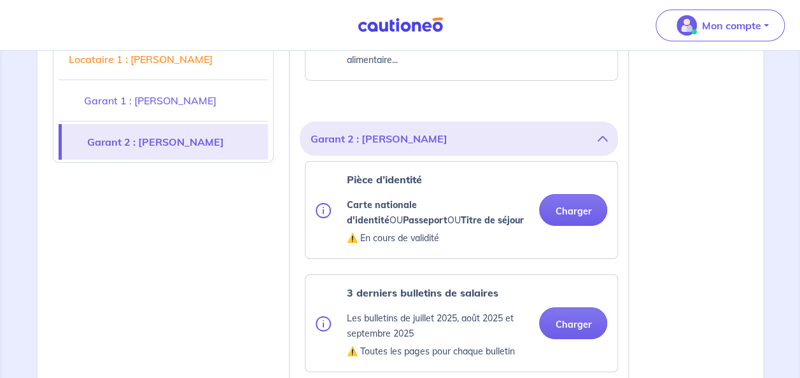
scroll to position [2083, 0]
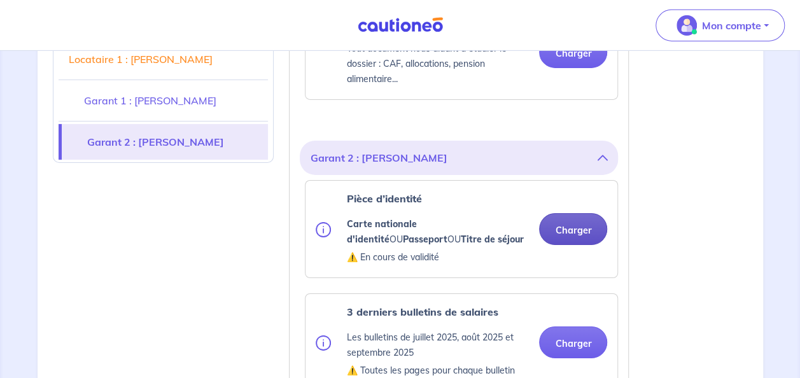
click at [585, 213] on button "Charger" at bounding box center [573, 229] width 68 height 32
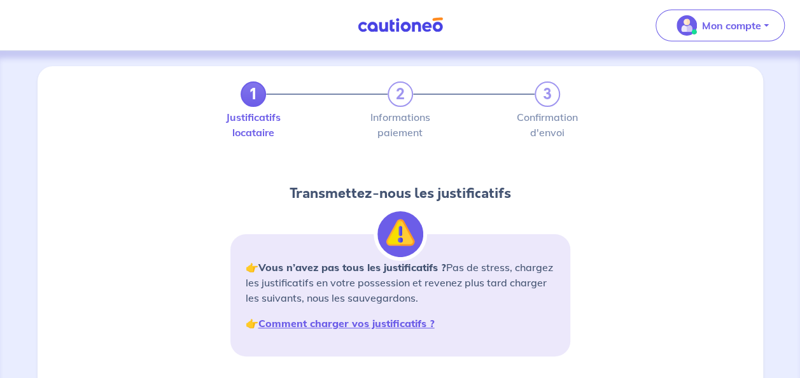
scroll to position [64, 0]
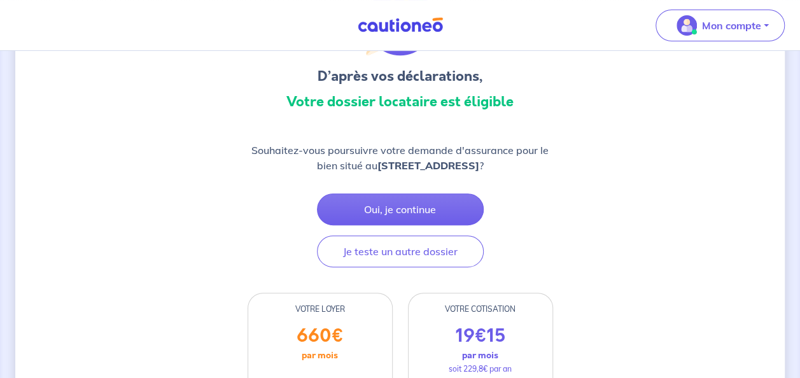
scroll to position [127, 0]
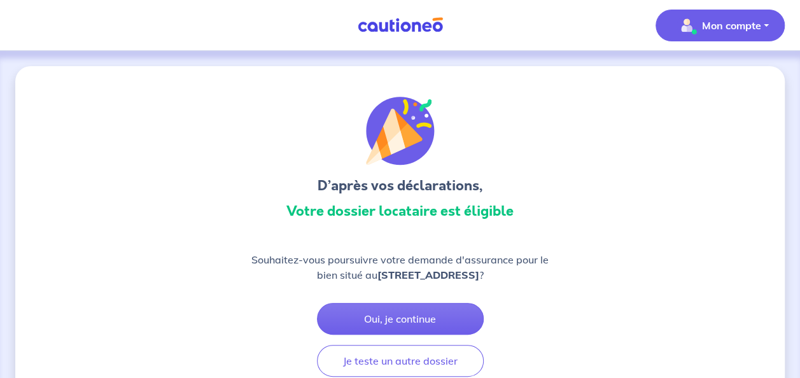
click at [708, 32] on p "Mon compte" at bounding box center [731, 25] width 59 height 15
click at [710, 76] on link "Mes informations" at bounding box center [707, 79] width 102 height 20
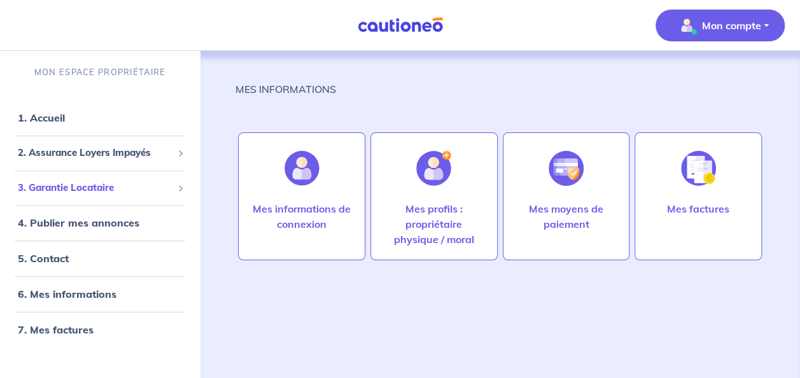
click at [144, 185] on span "3. Garantie Locataire" at bounding box center [95, 188] width 155 height 15
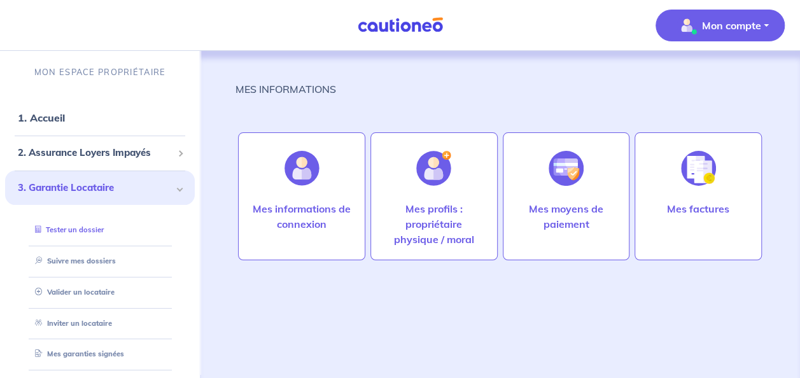
click at [104, 232] on link "Tester un dossier" at bounding box center [67, 229] width 74 height 9
click at [87, 265] on link "Suivre mes dossiers" at bounding box center [72, 261] width 85 height 9
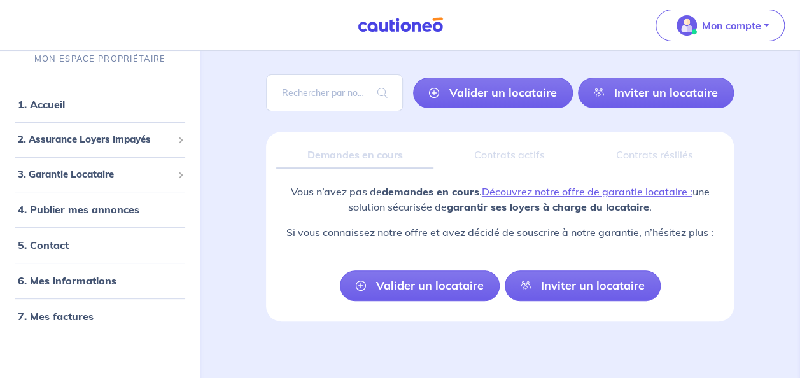
scroll to position [78, 0]
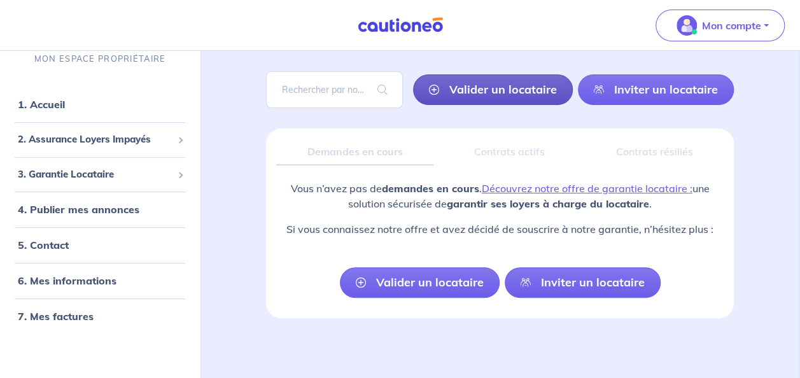
click at [499, 87] on link "Valider un locataire" at bounding box center [493, 89] width 160 height 31
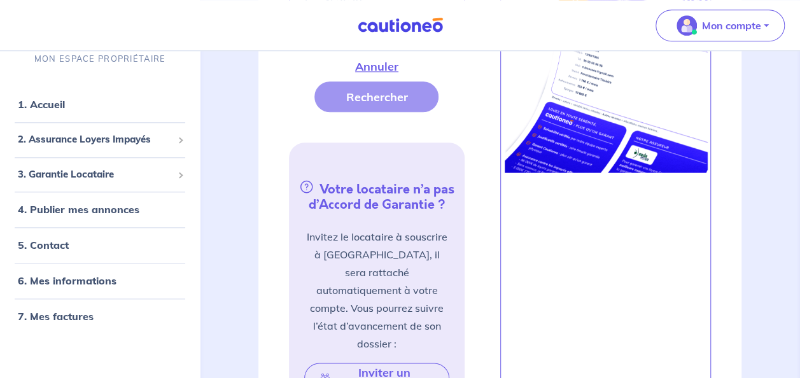
scroll to position [714, 0]
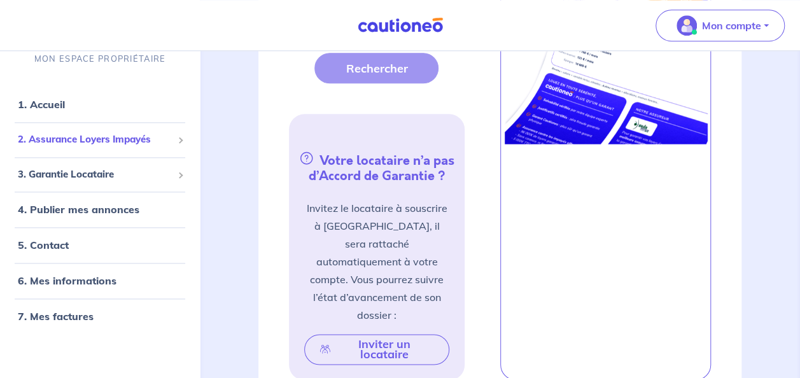
click at [88, 146] on span "2. Assurance Loyers Impayés" at bounding box center [95, 140] width 155 height 15
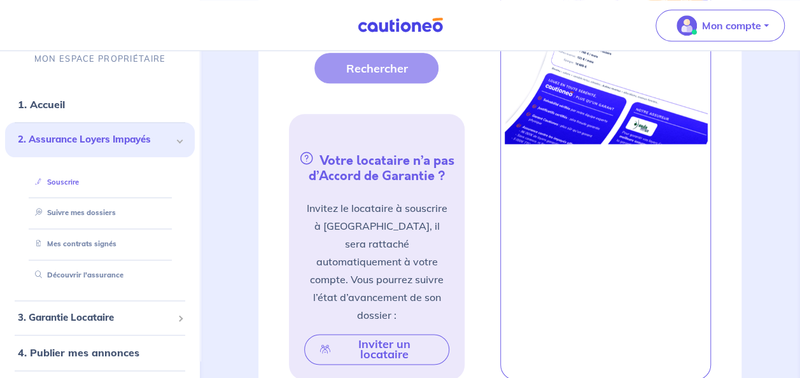
click at [62, 181] on link "Souscrire" at bounding box center [54, 182] width 49 height 9
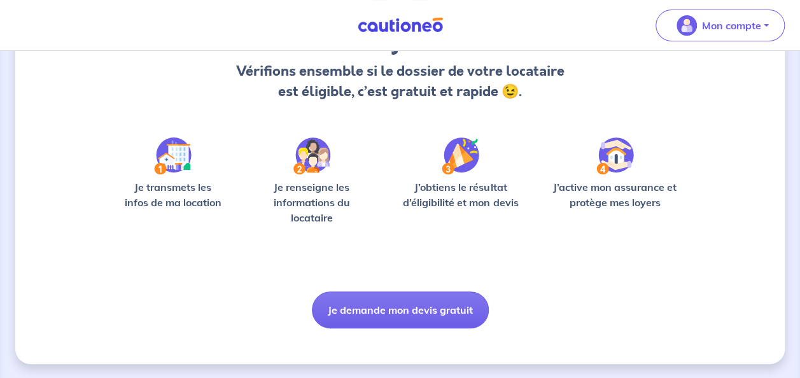
scroll to position [133, 0]
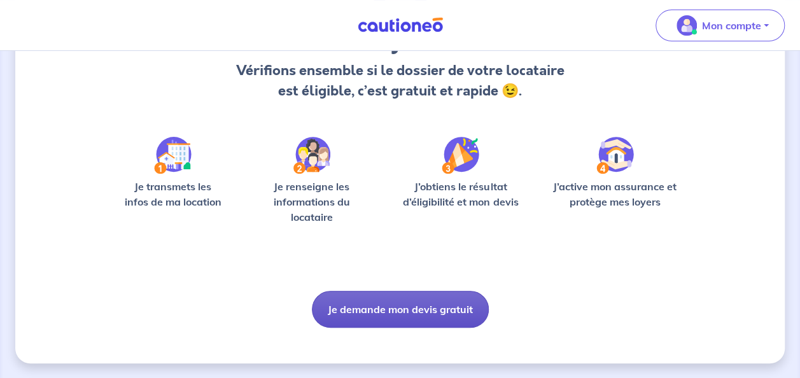
click at [384, 309] on button "Je demande mon devis gratuit" at bounding box center [400, 309] width 177 height 37
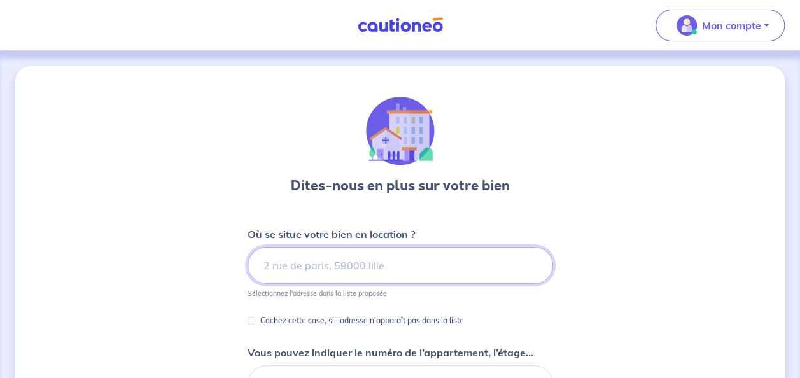
click at [385, 265] on input at bounding box center [401, 265] width 306 height 37
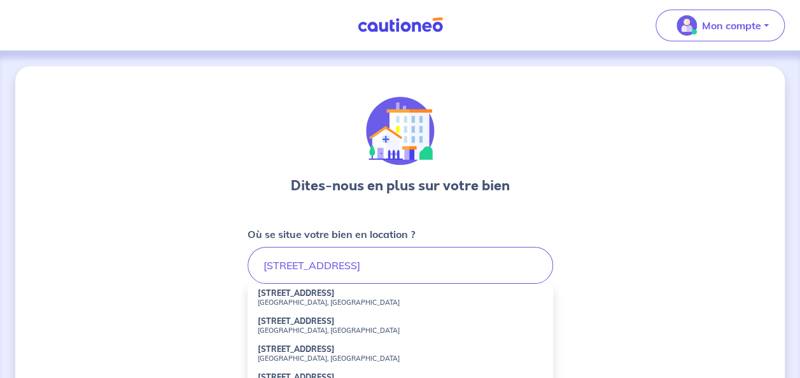
click at [326, 320] on strong "50 Rue Saint-Malo" at bounding box center [296, 321] width 77 height 10
type input "50 Rue Saint-Malo, Rennes, France"
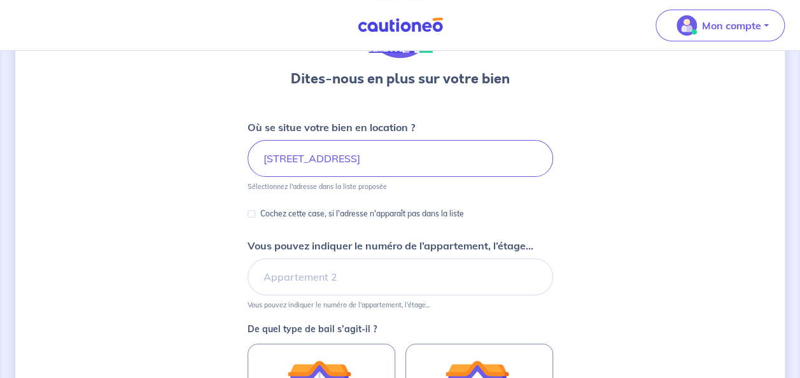
scroll to position [127, 0]
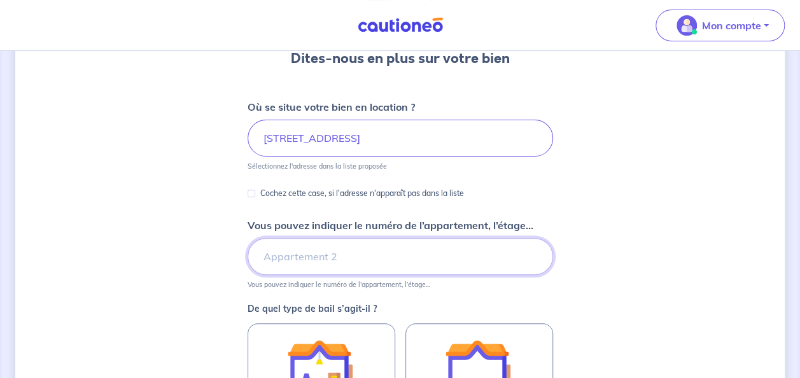
click at [324, 258] on input "Vous pouvez indiquer le numéro de l’appartement, l’étage..." at bounding box center [401, 256] width 306 height 37
type input "1er étage Porte 02001"
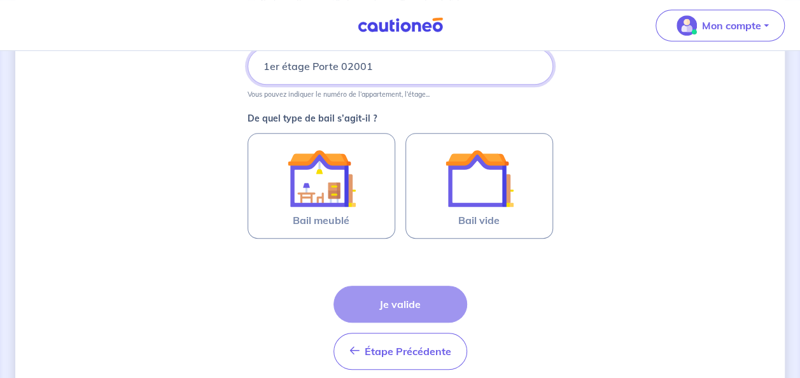
scroll to position [318, 0]
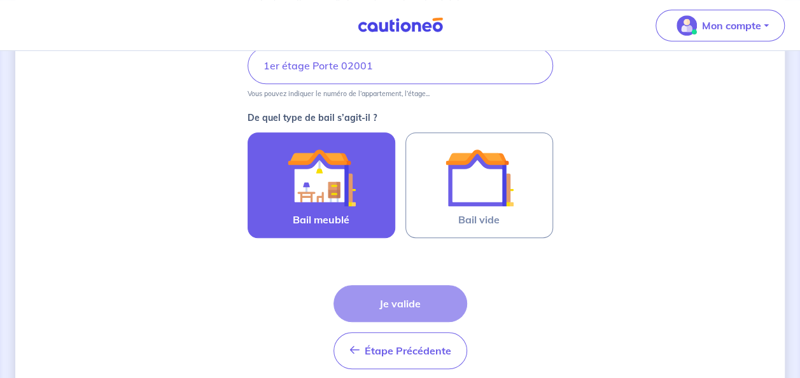
click at [342, 208] on img at bounding box center [321, 177] width 69 height 69
click at [0, 0] on input "Bail meublé" at bounding box center [0, 0] width 0 height 0
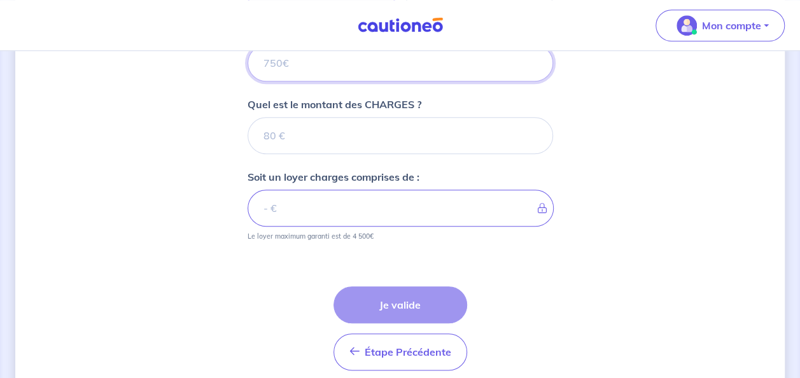
scroll to position [530, 0]
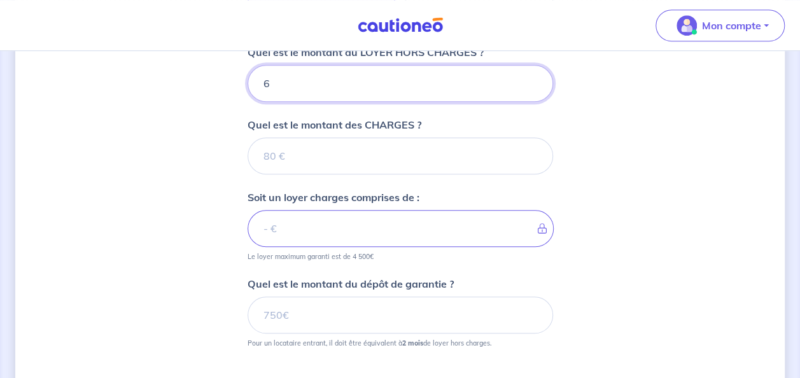
type input "61"
type input "610"
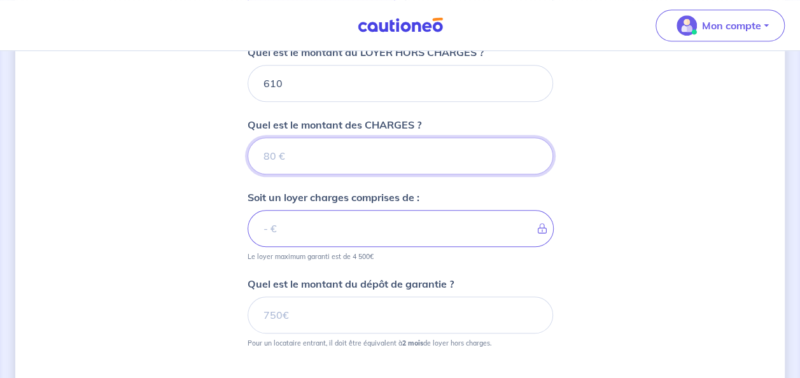
click at [354, 156] on input "Quel est le montant des CHARGES ?" at bounding box center [401, 155] width 306 height 37
type input "5"
type input "615"
type input "50"
type input "660"
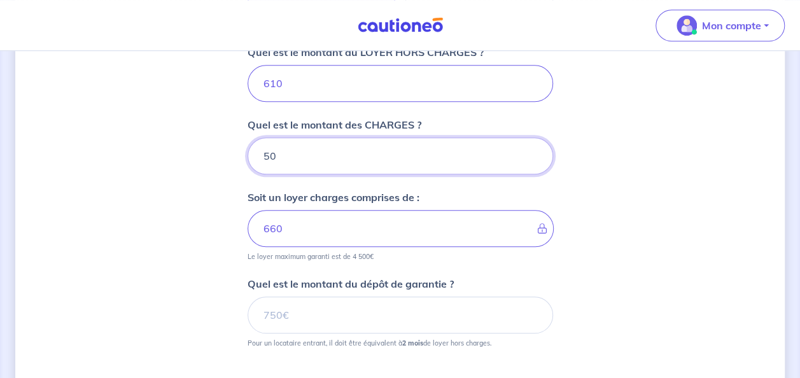
type input "50"
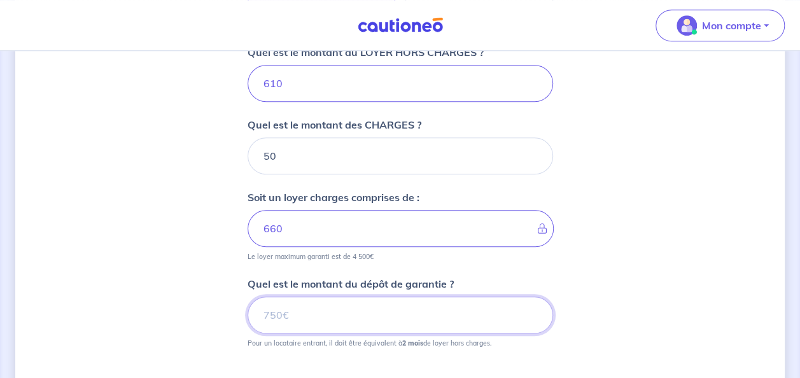
click at [327, 310] on input "Quel est le montant du dépôt de garantie ?" at bounding box center [401, 315] width 306 height 37
type input "1220"
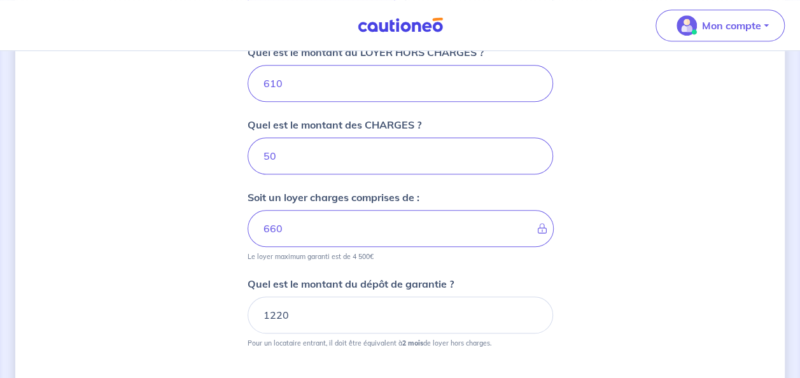
click at [183, 238] on div "Dites-nous en plus sur votre bien Où se situe votre bien en location ? 50 Rue S…" at bounding box center [400, 30] width 770 height 987
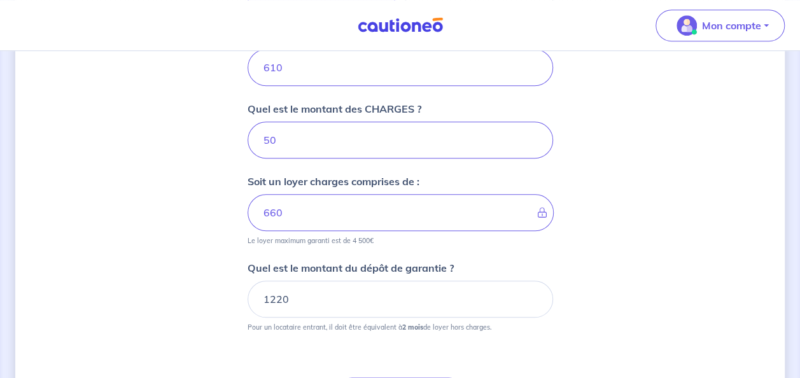
scroll to position [573, 0]
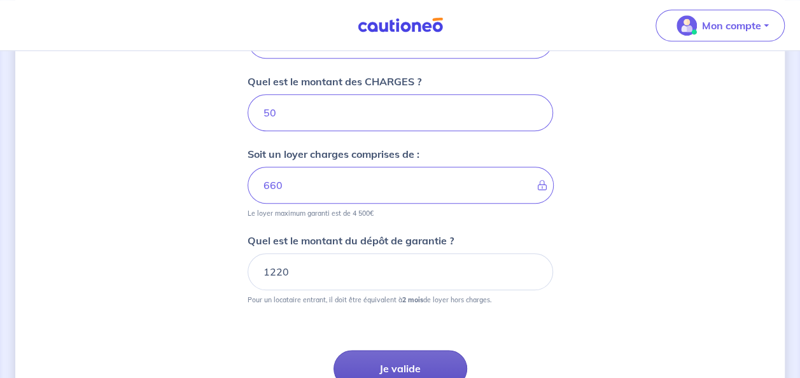
click at [427, 358] on button "Je valide" at bounding box center [401, 368] width 134 height 37
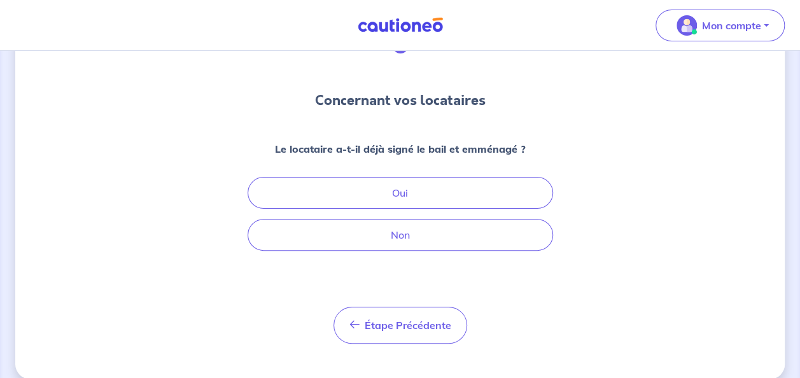
scroll to position [101, 0]
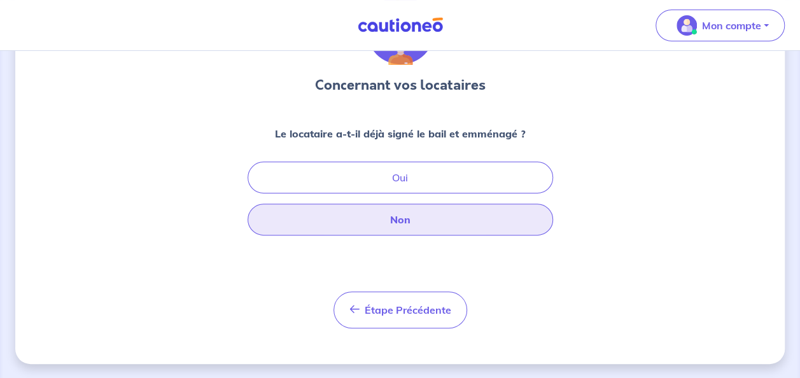
click at [472, 218] on button "Non" at bounding box center [401, 220] width 306 height 32
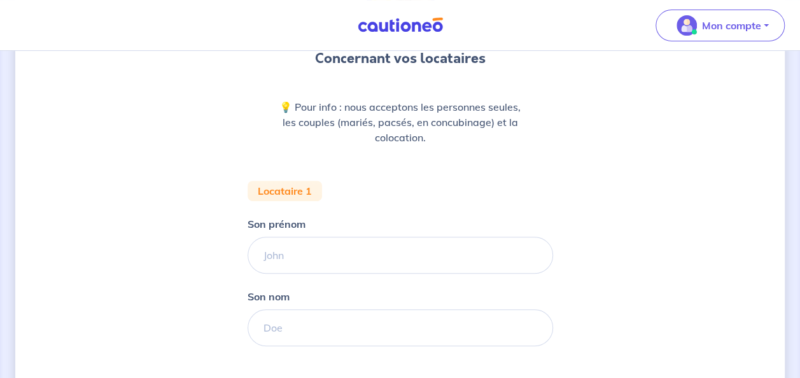
scroll to position [191, 0]
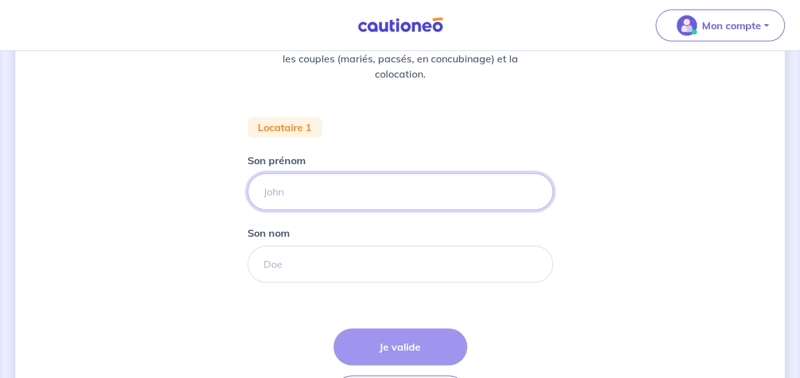
click at [414, 196] on input "Son prénom" at bounding box center [401, 191] width 306 height 37
type input "Benoît"
drag, startPoint x: 352, startPoint y: 197, endPoint x: 241, endPoint y: 202, distance: 111.5
click at [241, 202] on div "Concernant vos locataires 💡 Pour info : nous acceptons les personnes seules, le…" at bounding box center [400, 166] width 770 height 583
click at [272, 198] on input "Son prénom" at bounding box center [401, 191] width 306 height 37
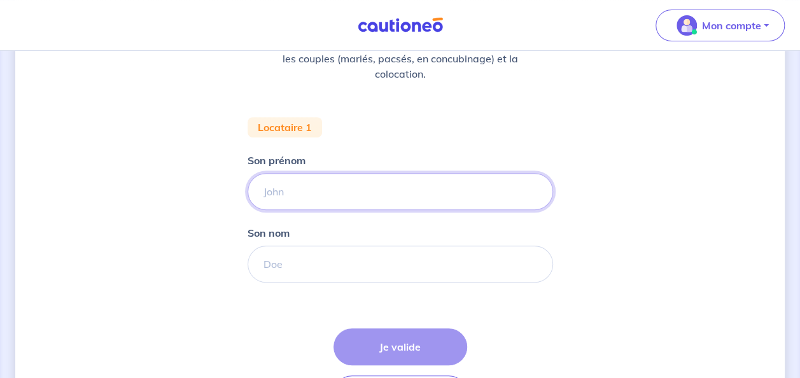
type input "Timothée"
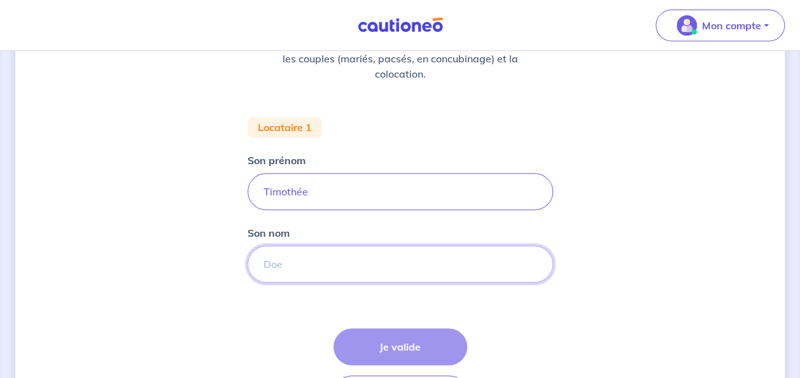
click at [382, 274] on input "Son nom" at bounding box center [401, 264] width 306 height 37
type input "DELAHAYE"
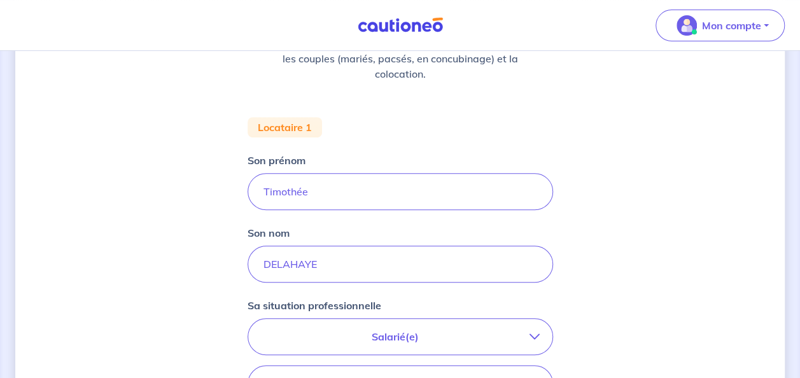
click at [24, 213] on div "Concernant vos locataires 💡 Pour info : nous acceptons les personnes seules, le…" at bounding box center [400, 277] width 770 height 804
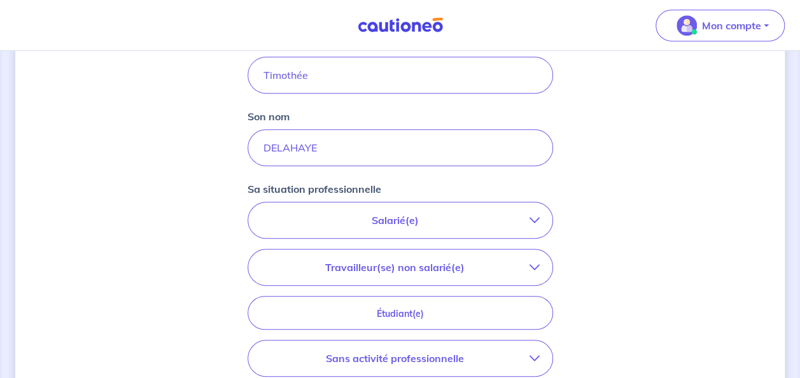
scroll to position [318, 0]
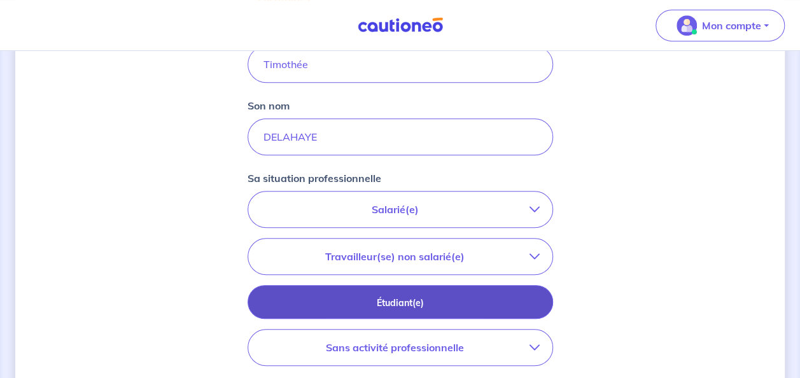
click at [439, 297] on p "Étudiant(e)" at bounding box center [401, 303] width 274 height 14
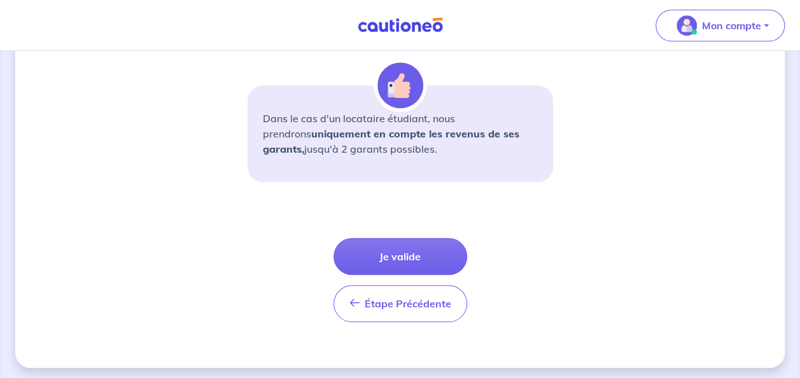
scroll to position [509, 0]
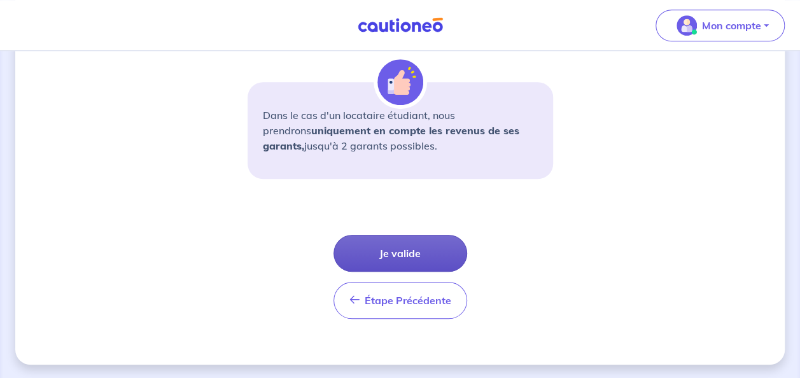
click at [419, 259] on button "Je valide" at bounding box center [401, 253] width 134 height 37
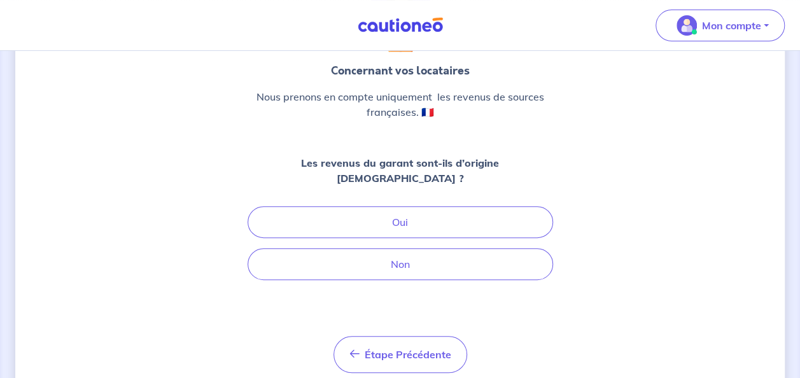
scroll to position [127, 0]
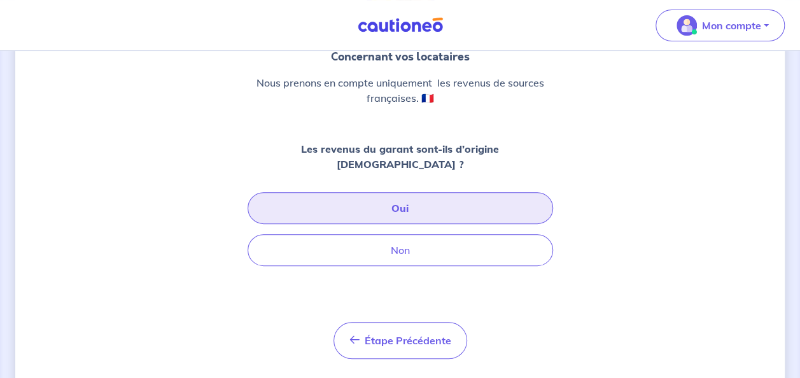
click at [420, 192] on button "Oui" at bounding box center [401, 208] width 306 height 32
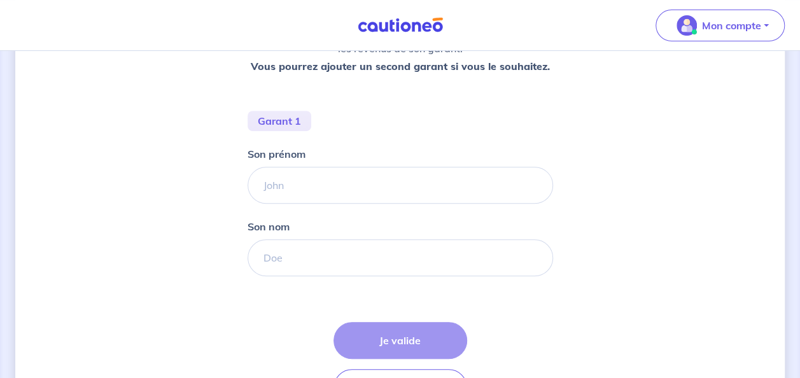
scroll to position [255, 0]
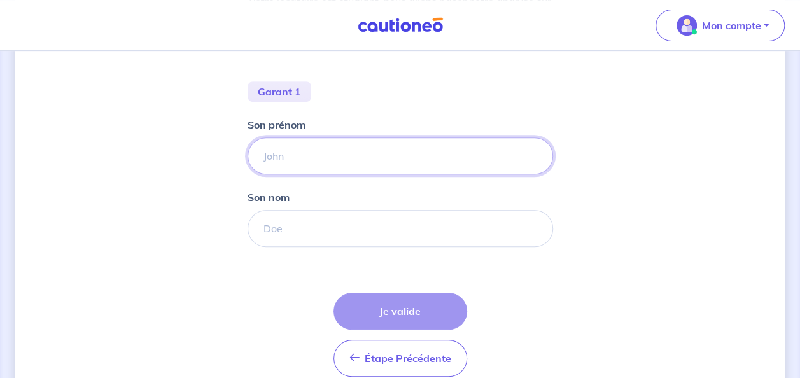
click at [374, 155] on input "Son prénom" at bounding box center [401, 155] width 306 height 37
type input "[PERSON_NAME]"
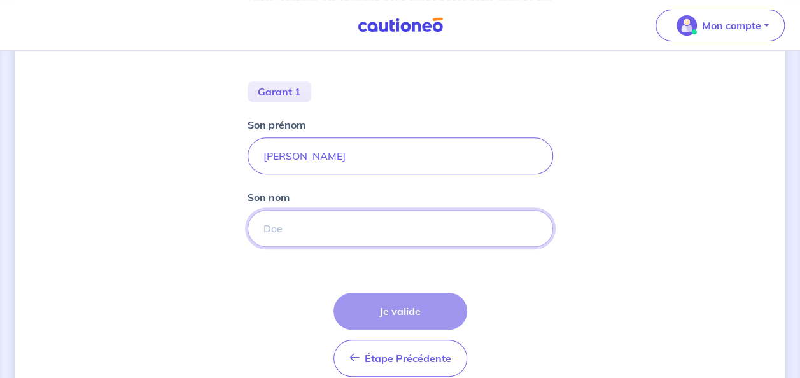
click at [306, 227] on input "Son nom" at bounding box center [401, 228] width 306 height 37
type input "DELAHAYE"
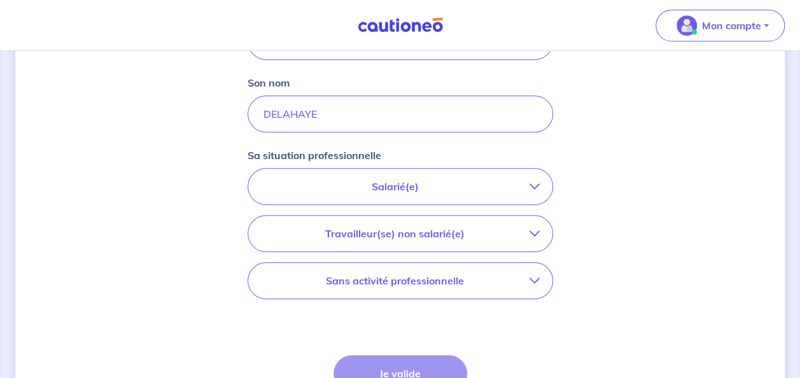
scroll to position [382, 0]
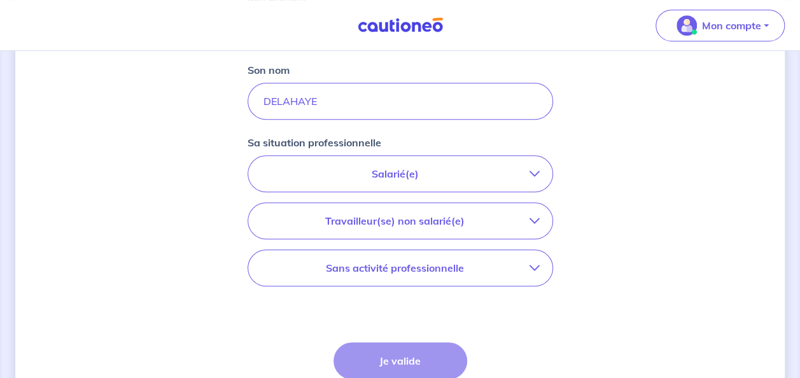
click at [372, 182] on button "Salarié(e)" at bounding box center [400, 174] width 304 height 36
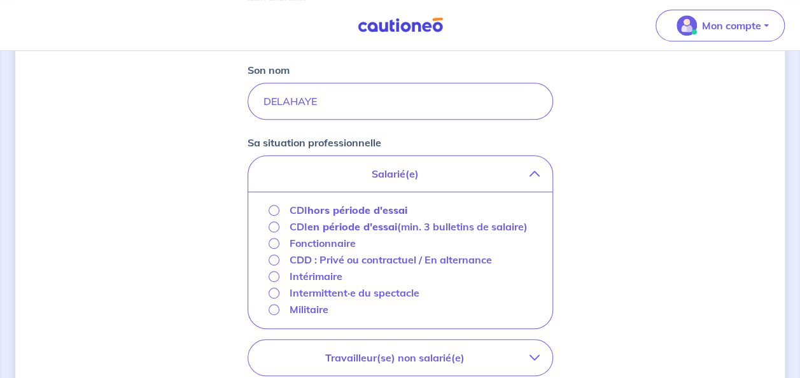
scroll to position [446, 0]
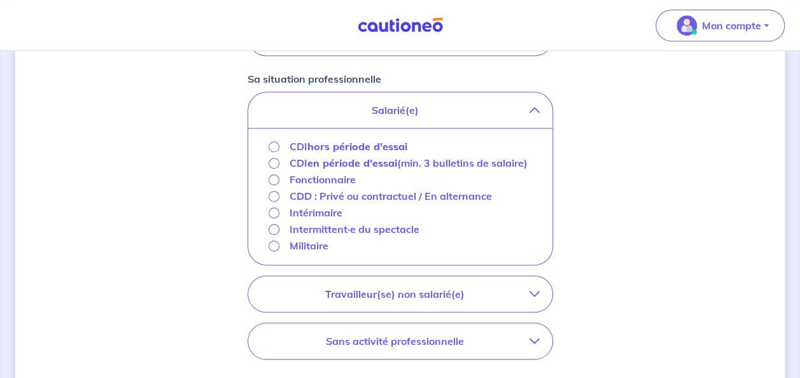
click at [367, 149] on strong "hors période d'essai" at bounding box center [357, 146] width 100 height 13
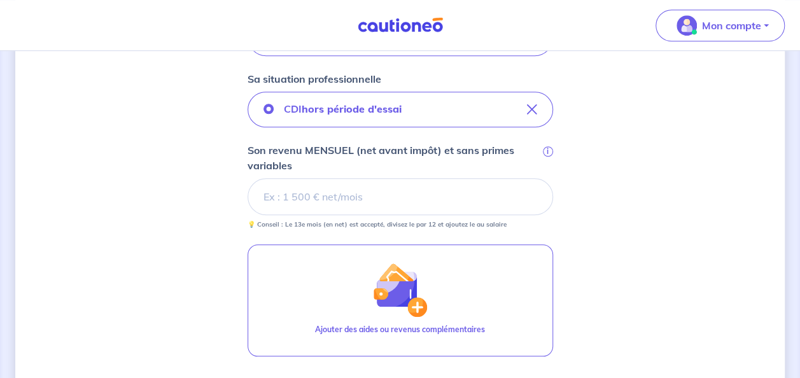
click at [382, 198] on input "Son revenu MENSUEL (net avant impôt) et sans primes variables i" at bounding box center [401, 196] width 306 height 37
click at [281, 202] on input "Son revenu MENSUEL (net avant impôt) et sans primes variables i" at bounding box center [401, 196] width 306 height 37
click at [33, 108] on div "Concernant les garants de : [PERSON_NAME] Votre locataire est étudiant, nous al…" at bounding box center [400, 84] width 770 height 927
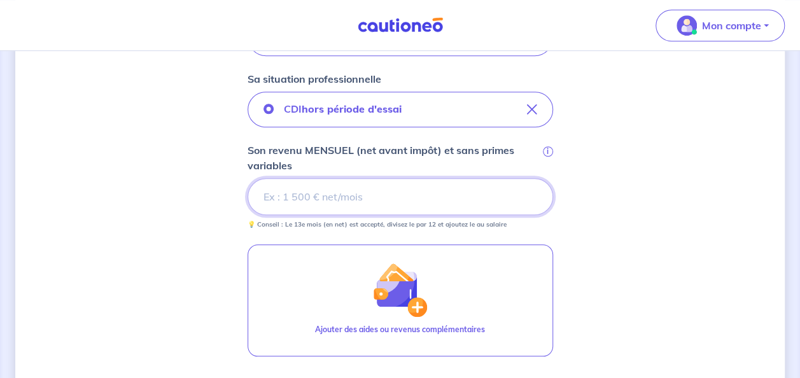
click at [340, 197] on input "Son revenu MENSUEL (net avant impôt) et sans primes variables i" at bounding box center [401, 196] width 306 height 37
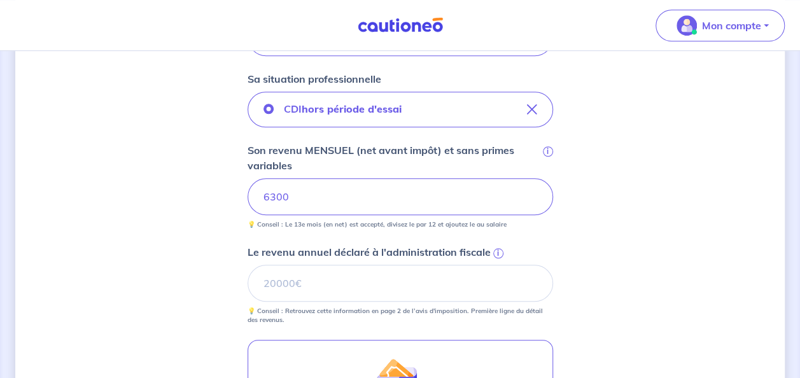
scroll to position [509, 0]
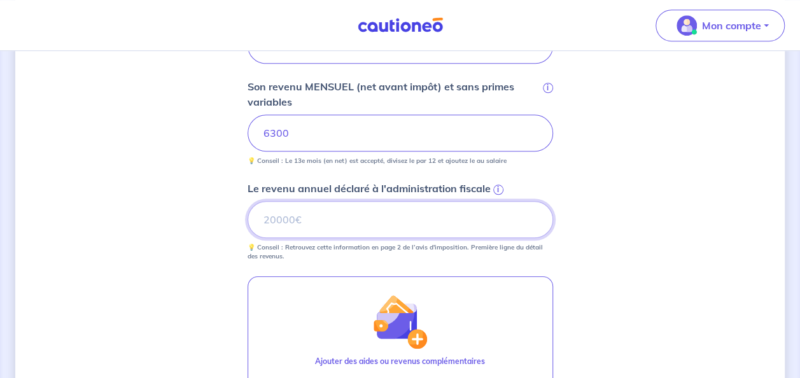
click at [334, 222] on input "Le revenu annuel déclaré à l'administration fiscale i" at bounding box center [401, 219] width 306 height 37
click at [339, 222] on input "Le revenu annuel déclaré à l'administration fiscale i" at bounding box center [401, 219] width 306 height 37
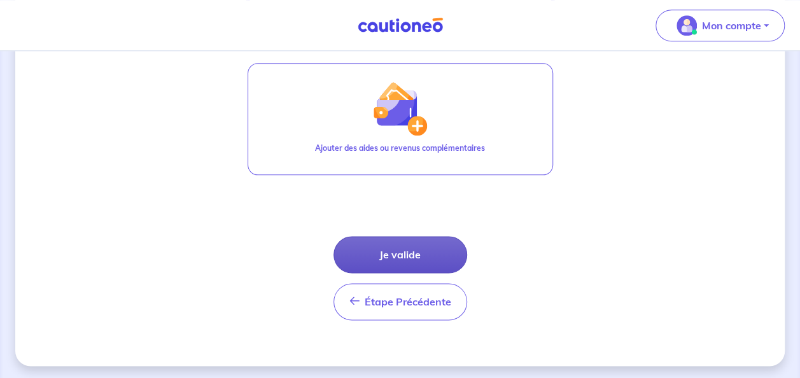
type input "72000"
click at [374, 242] on button "Je valide" at bounding box center [401, 254] width 134 height 37
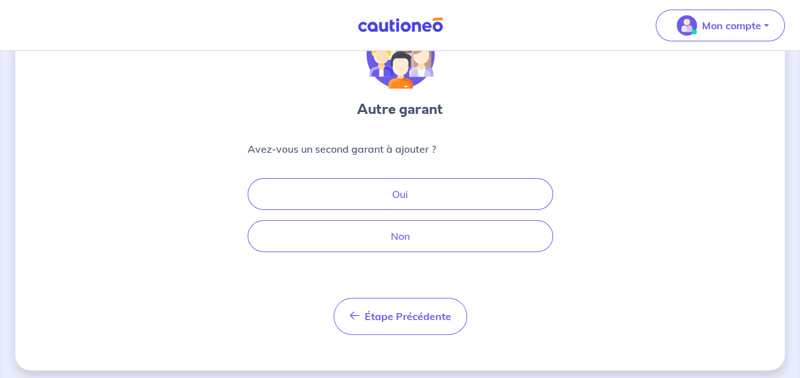
scroll to position [83, 0]
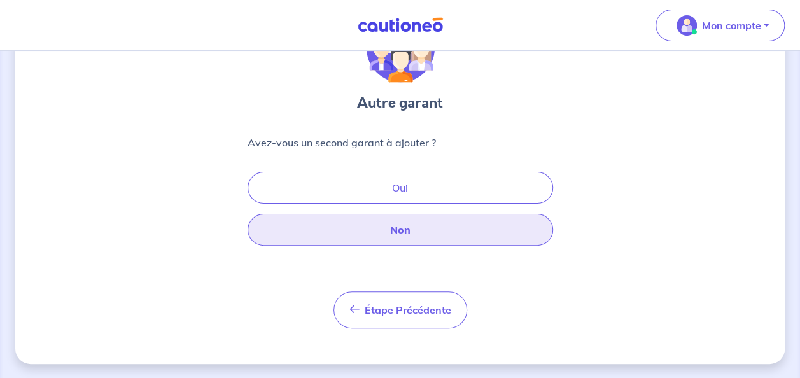
click at [395, 227] on button "Non" at bounding box center [401, 230] width 306 height 32
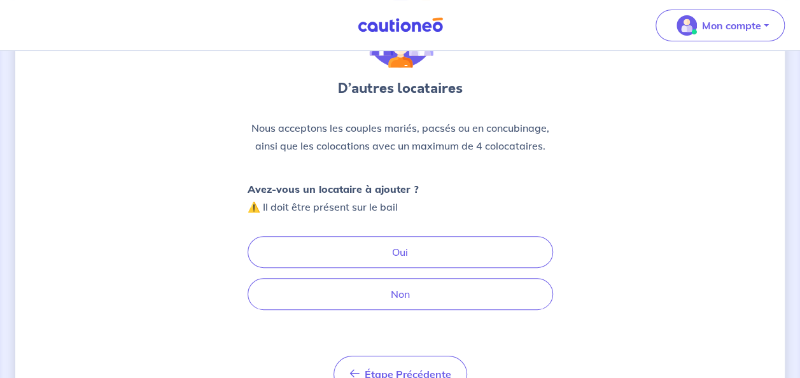
scroll to position [127, 0]
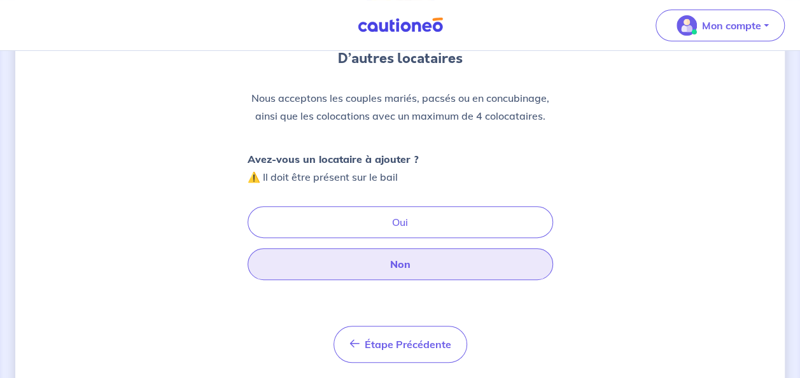
click at [420, 261] on button "Non" at bounding box center [401, 264] width 306 height 32
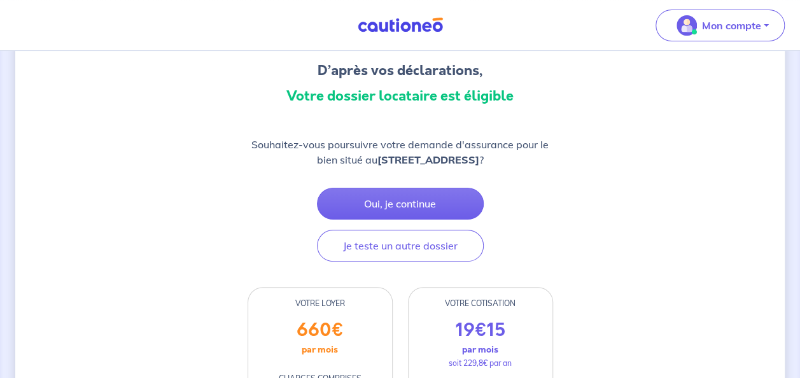
scroll to position [127, 0]
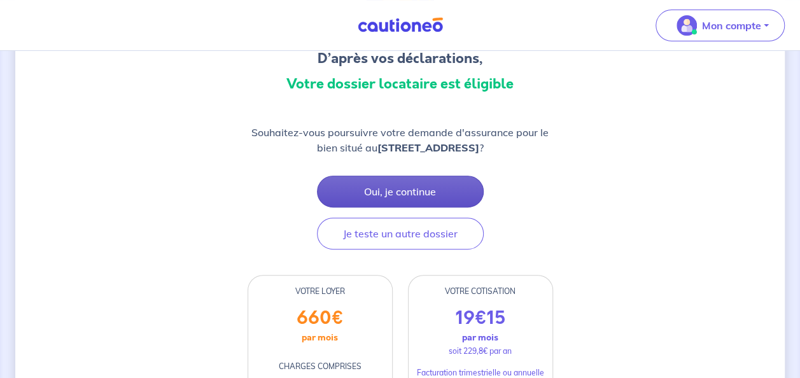
click at [416, 192] on button "Oui, je continue" at bounding box center [400, 192] width 167 height 32
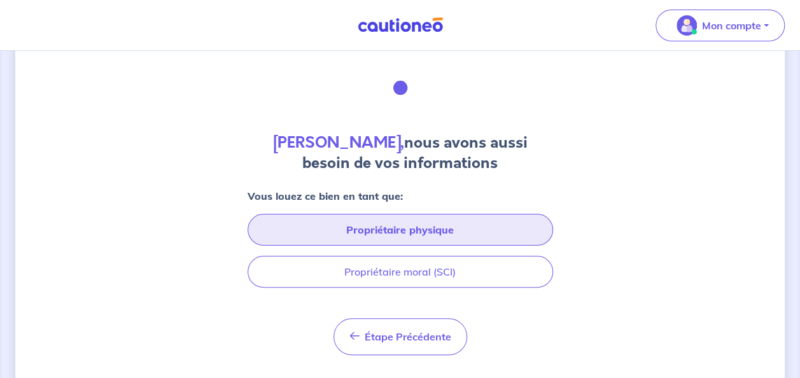
scroll to position [64, 0]
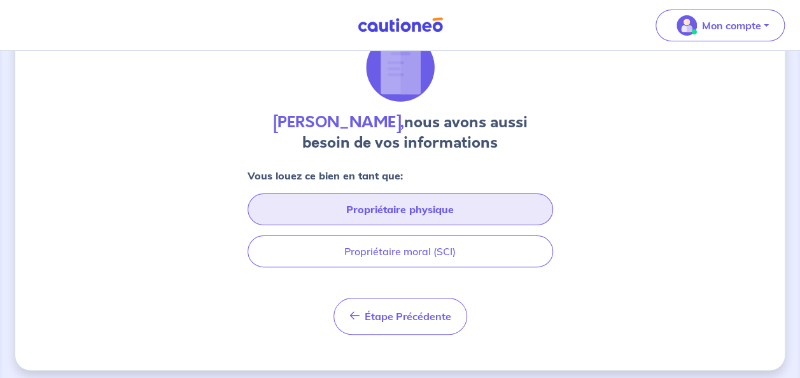
click at [420, 209] on button "Propriétaire physique" at bounding box center [401, 209] width 306 height 32
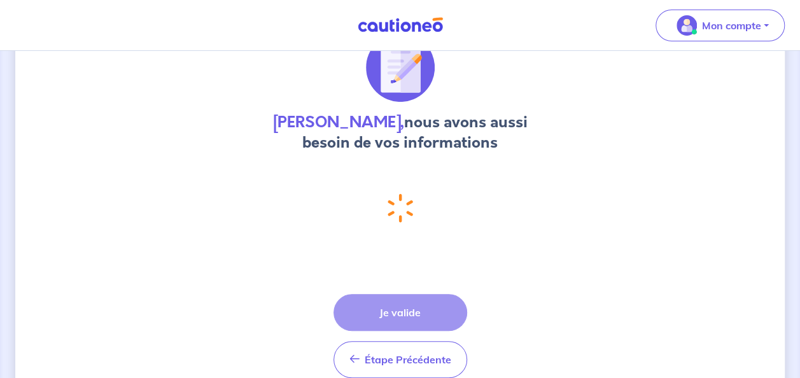
select select "FR"
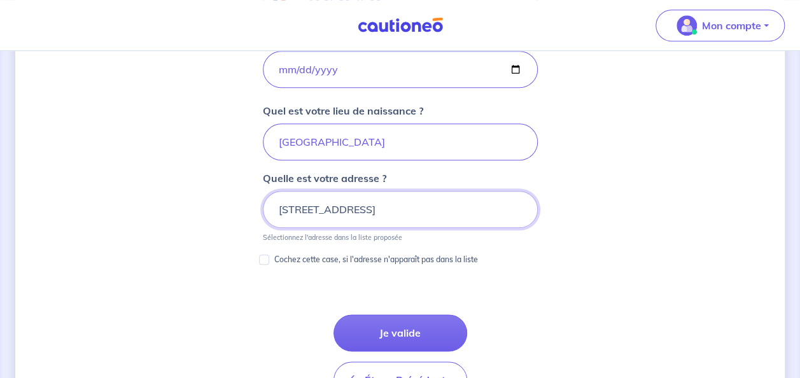
scroll to position [627, 0]
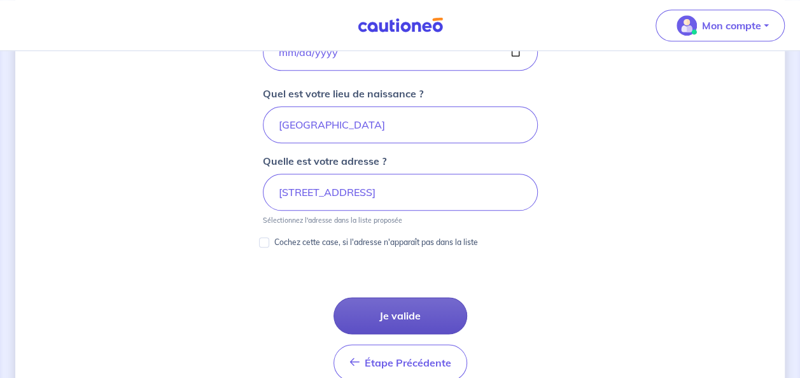
click at [409, 307] on button "Je valide" at bounding box center [401, 315] width 134 height 37
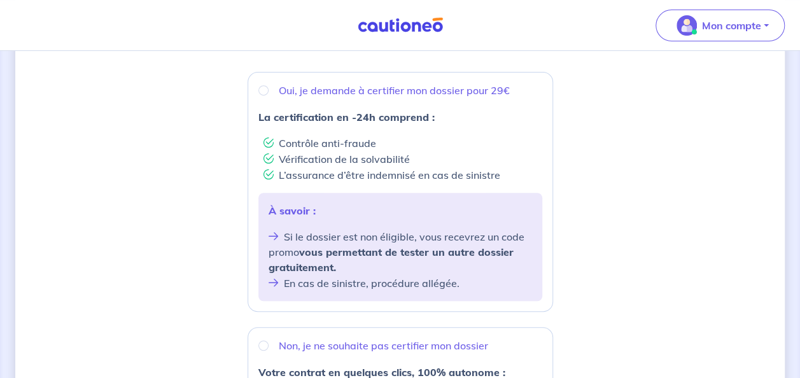
scroll to position [255, 0]
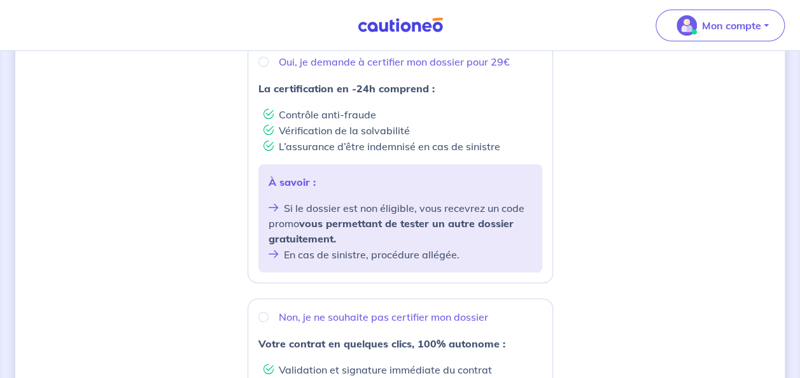
click at [390, 67] on p "Oui, je demande à certifier mon dossier pour 29€" at bounding box center [394, 61] width 231 height 15
click at [269, 67] on input "Oui, je demande à certifier mon dossier pour 29€" at bounding box center [263, 62] width 10 height 10
radio input "true"
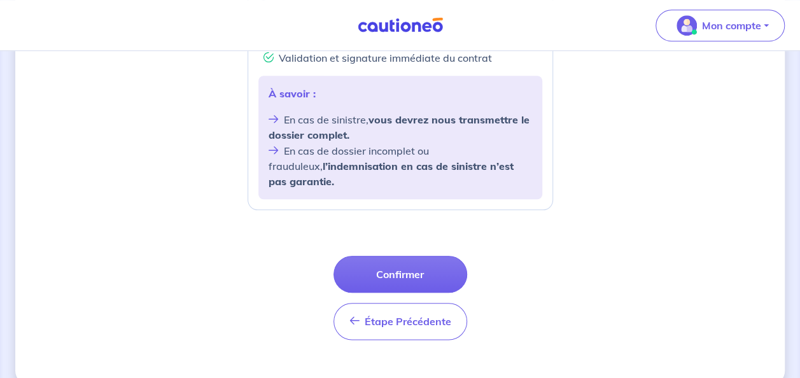
scroll to position [570, 0]
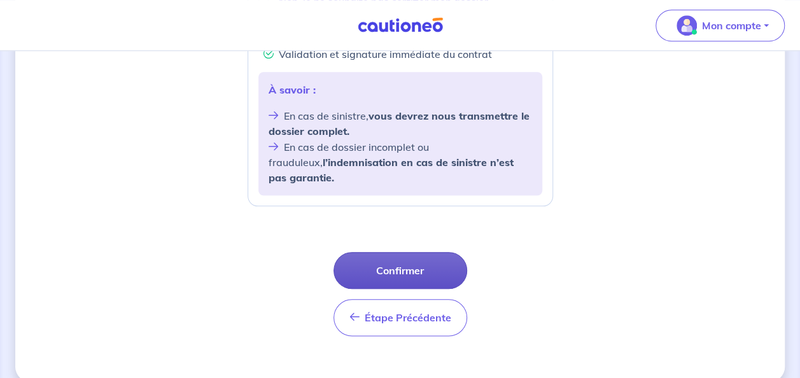
click at [416, 252] on button "Confirmer" at bounding box center [401, 270] width 134 height 37
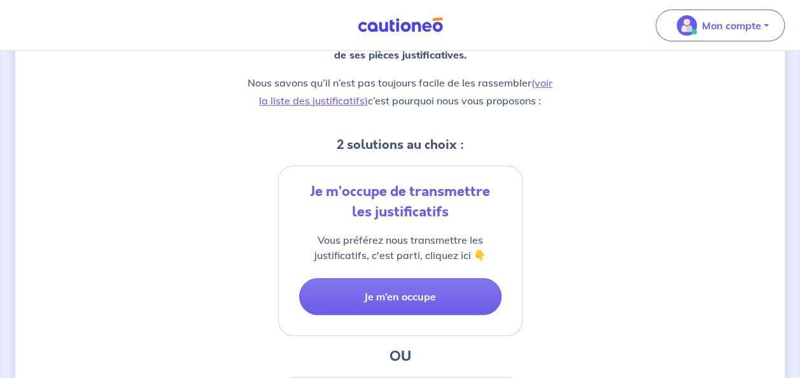
scroll to position [255, 0]
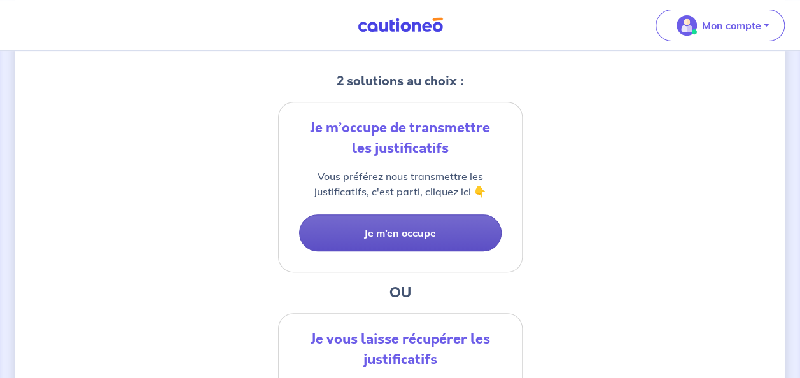
click at [414, 239] on button "Je m’en occupe" at bounding box center [400, 233] width 202 height 37
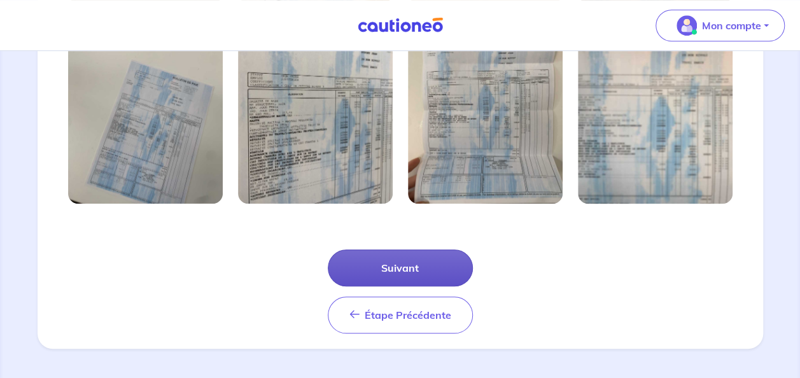
click at [414, 259] on button "Suivant" at bounding box center [400, 268] width 145 height 37
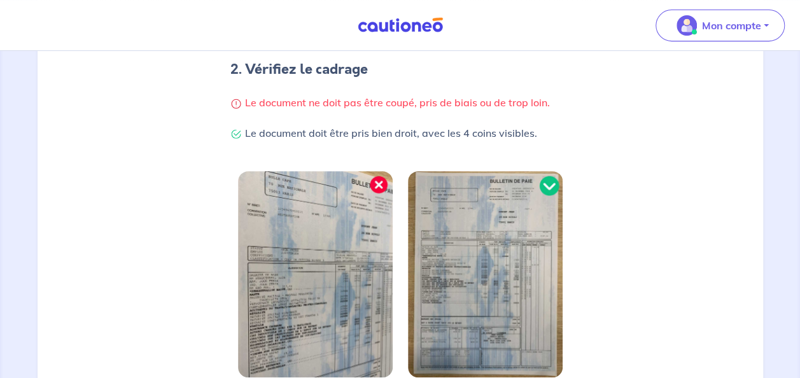
scroll to position [339, 0]
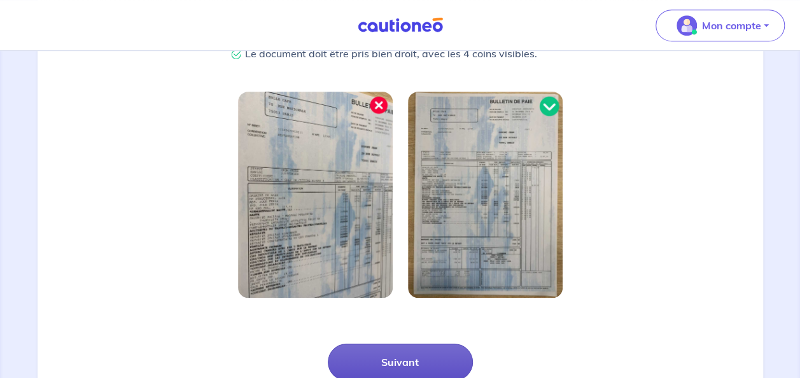
click at [409, 348] on button "Suivant" at bounding box center [400, 362] width 145 height 37
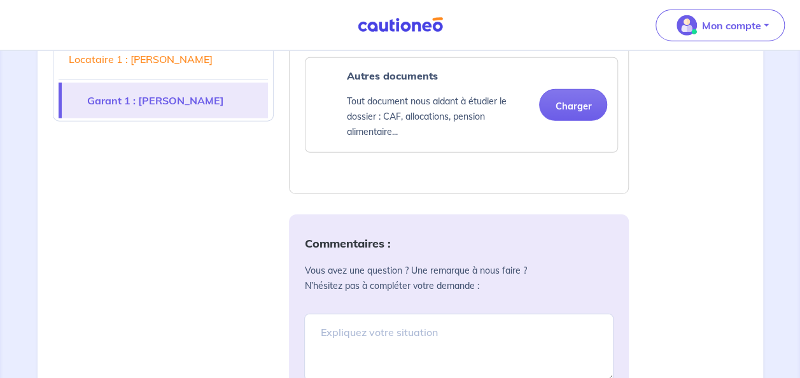
scroll to position [1655, 0]
